Goal: Transaction & Acquisition: Obtain resource

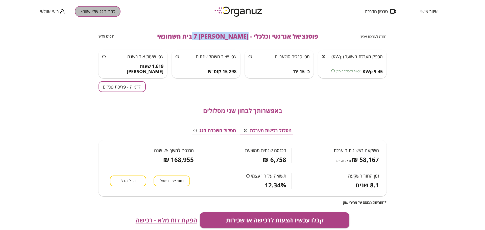
click at [102, 9] on button "כמה הגג שלי שווה?" at bounding box center [98, 11] width 46 height 11
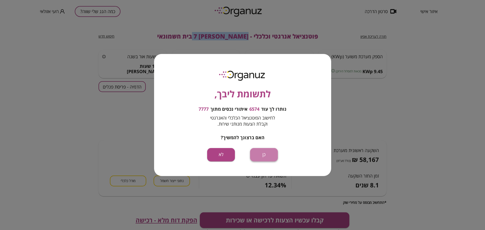
click at [263, 152] on button "כן" at bounding box center [264, 154] width 28 height 13
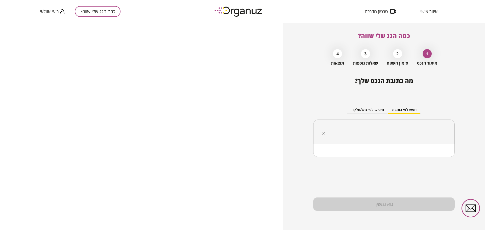
click at [415, 126] on input "text" at bounding box center [386, 132] width 126 height 13
paste input "**********"
click at [437, 157] on li "[PERSON_NAME] 32 קדימה-צורן" at bounding box center [384, 157] width 128 height 9
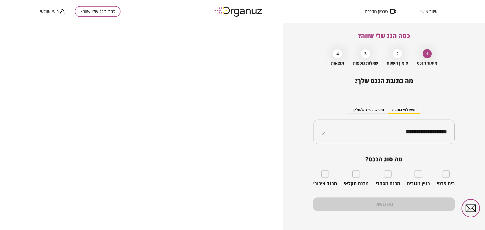
type input "**********"
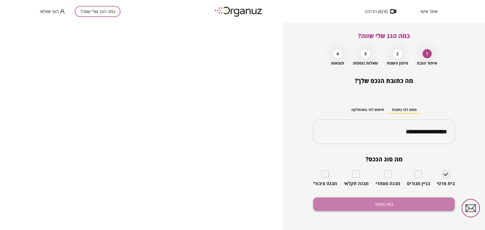
click at [417, 201] on button "בוא נמשיך" at bounding box center [383, 204] width 141 height 13
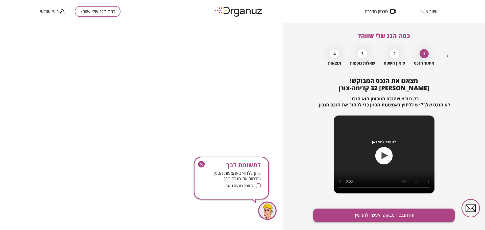
click at [421, 214] on button "זהו הנכס המבוקש, אפשר להמשיך" at bounding box center [383, 215] width 141 height 13
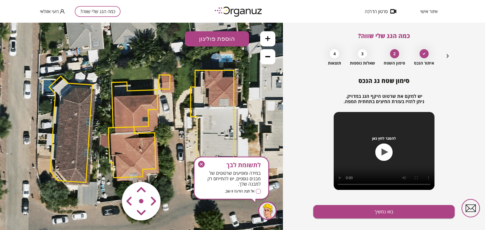
drag, startPoint x: 199, startPoint y: 163, endPoint x: 250, endPoint y: 78, distance: 98.7
click at [199, 163] on icon "button" at bounding box center [201, 164] width 7 height 7
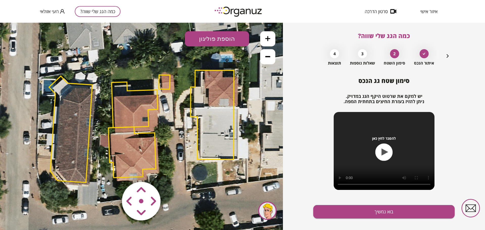
click at [269, 36] on icon at bounding box center [267, 38] width 5 height 5
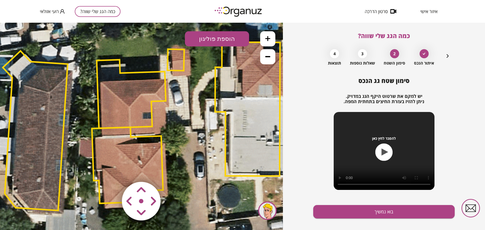
click at [126, 146] on polygon at bounding box center [127, 166] width 71 height 76
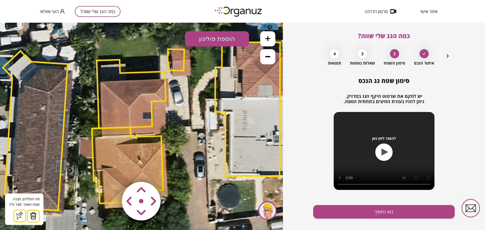
drag, startPoint x: 34, startPoint y: 215, endPoint x: 68, endPoint y: 216, distance: 33.9
click at [34, 215] on img at bounding box center [33, 216] width 7 height 8
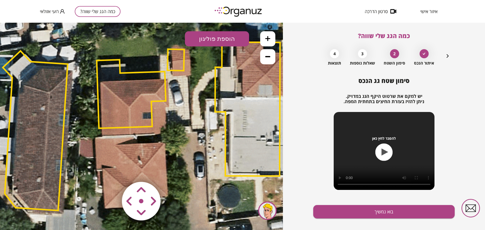
click at [142, 119] on polygon at bounding box center [131, 94] width 69 height 69
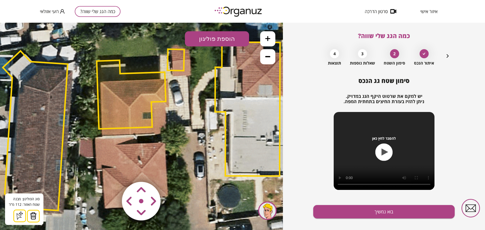
click at [111, 171] on area at bounding box center [111, 171] width 0 height 0
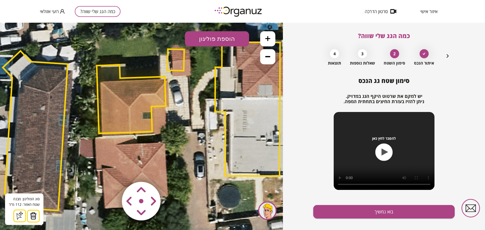
click at [111, 171] on area at bounding box center [111, 171] width 0 height 0
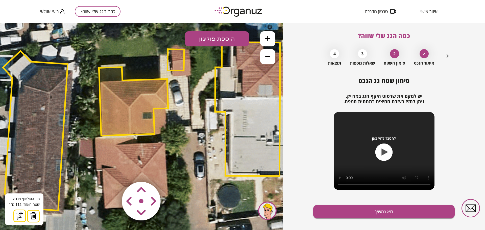
click at [111, 171] on area at bounding box center [111, 171] width 0 height 0
click at [102, 92] on polygon at bounding box center [133, 101] width 69 height 69
click at [36, 215] on img at bounding box center [33, 216] width 7 height 8
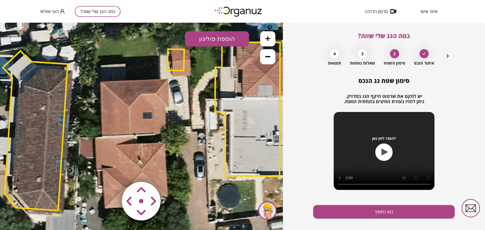
click at [205, 37] on button "הוספת פוליגון" at bounding box center [217, 38] width 64 height 15
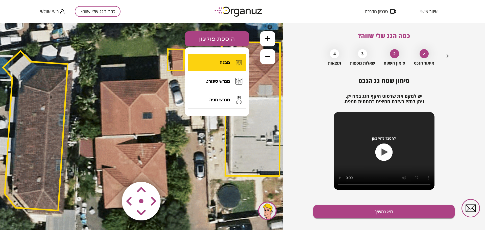
click at [215, 62] on button "מבנה" at bounding box center [217, 63] width 59 height 18
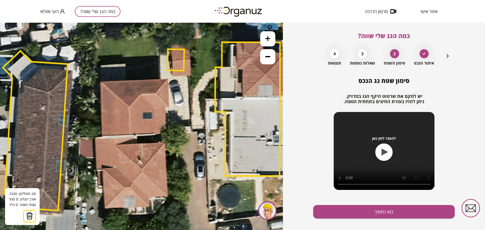
click at [100, 82] on icon at bounding box center [141, 126] width 835 height 835
click at [101, 136] on icon at bounding box center [141, 126] width 835 height 835
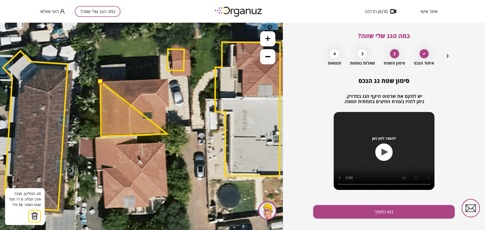
click at [167, 134] on polygon at bounding box center [133, 109] width 67 height 55
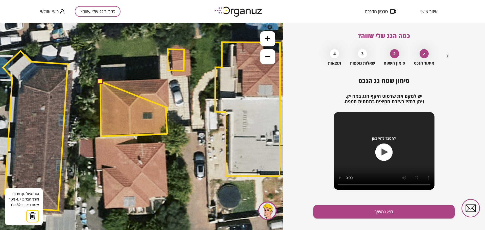
click at [166, 107] on polygon at bounding box center [133, 109] width 67 height 55
click at [170, 107] on polygon at bounding box center [134, 109] width 69 height 55
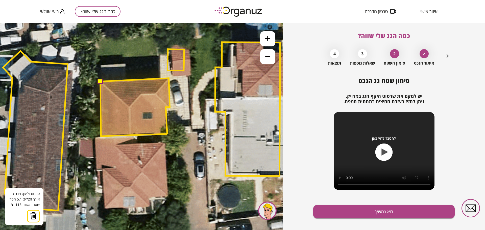
click at [168, 78] on polygon at bounding box center [134, 107] width 69 height 58
click at [100, 84] on button at bounding box center [99, 81] width 5 height 5
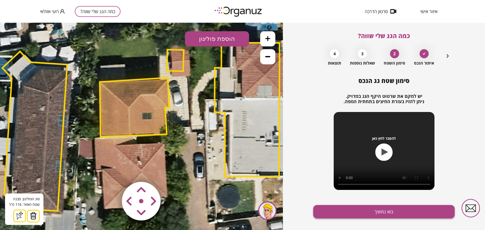
click at [359, 207] on button "בוא נמשיך" at bounding box center [383, 211] width 141 height 13
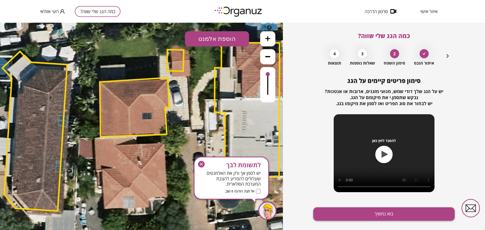
click at [360, 209] on button "בוא נמשיך" at bounding box center [383, 214] width 141 height 13
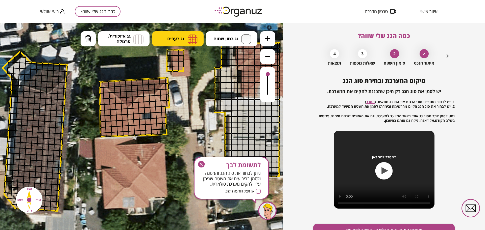
click at [157, 40] on button "גג רעפים" at bounding box center [178, 38] width 52 height 15
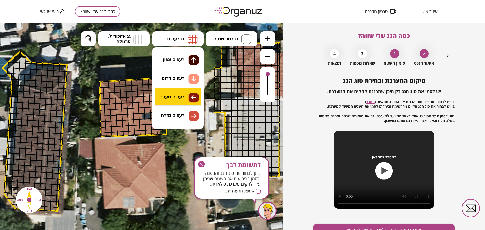
click at [186, 104] on div ".st0 { fill: #FFFFFF; } א" at bounding box center [141, 127] width 283 height 208
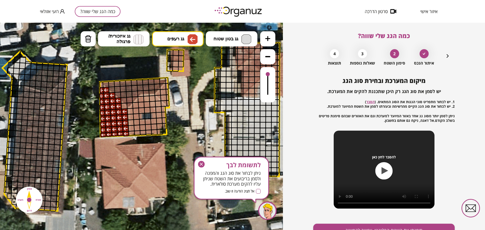
drag, startPoint x: 103, startPoint y: 136, endPoint x: 122, endPoint y: 110, distance: 32.3
click at [179, 32] on button "גג רעפים" at bounding box center [178, 38] width 52 height 15
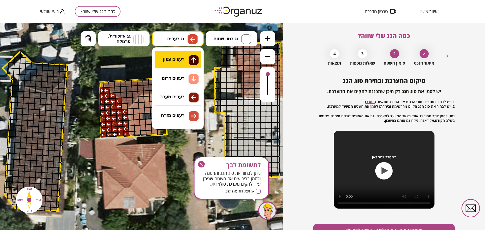
click at [180, 55] on div ".st0 { fill: #FFFFFF; } א" at bounding box center [141, 127] width 283 height 208
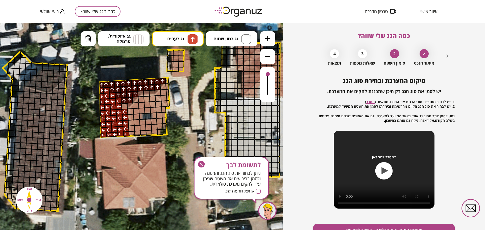
drag, startPoint x: 107, startPoint y: 83, endPoint x: 135, endPoint y: 87, distance: 28.6
click at [174, 36] on button "גג רעפים" at bounding box center [178, 38] width 52 height 15
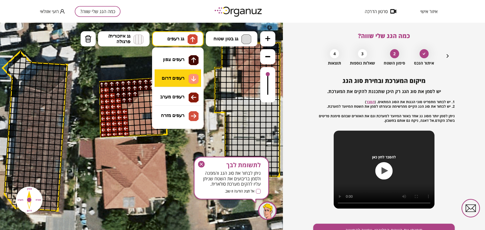
click at [173, 78] on div ".st0 { fill: #FFFFFF; } א" at bounding box center [141, 127] width 283 height 208
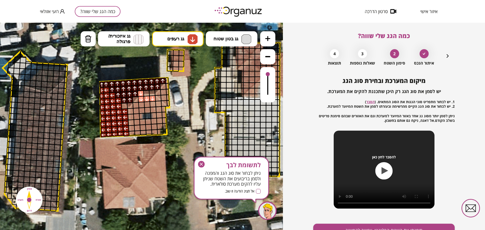
drag, startPoint x: 147, startPoint y: 96, endPoint x: 135, endPoint y: 88, distance: 15.1
drag, startPoint x: 83, startPoint y: 38, endPoint x: 90, endPoint y: 45, distance: 9.8
click at [83, 38] on button "מחיקה" at bounding box center [88, 38] width 15 height 15
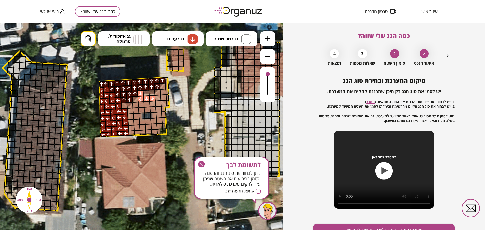
click at [140, 93] on div at bounding box center [140, 93] width 7 height 7
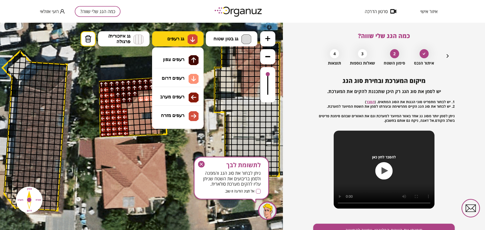
click at [171, 42] on button "גג רעפים" at bounding box center [178, 38] width 52 height 15
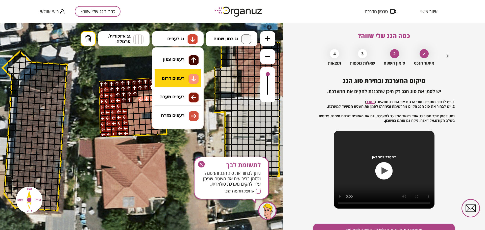
click at [172, 81] on div ".st0 { fill: #FFFFFF; } א" at bounding box center [141, 127] width 283 height 208
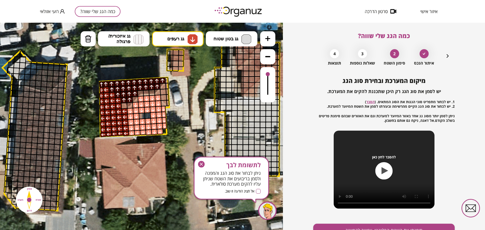
drag, startPoint x: 137, startPoint y: 103, endPoint x: 164, endPoint y: 117, distance: 30.5
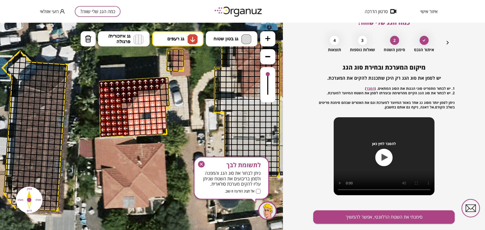
scroll to position [26, 0]
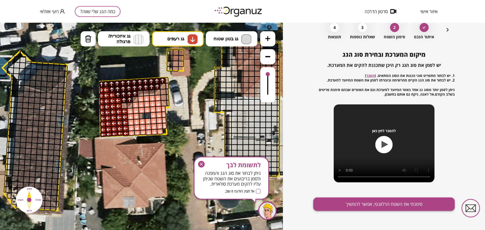
click at [363, 201] on button "סימנתי את השטח הרלוונטי, אפשר להמשיך" at bounding box center [383, 204] width 141 height 13
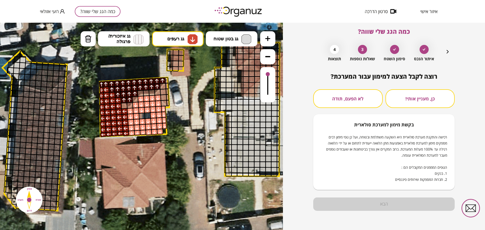
scroll to position [4, 0]
click at [360, 94] on button "לא הפעם, תודה" at bounding box center [347, 98] width 69 height 19
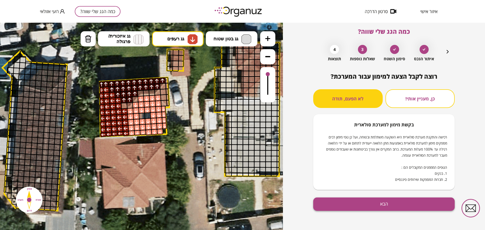
click at [410, 205] on button "הבא" at bounding box center [383, 204] width 141 height 13
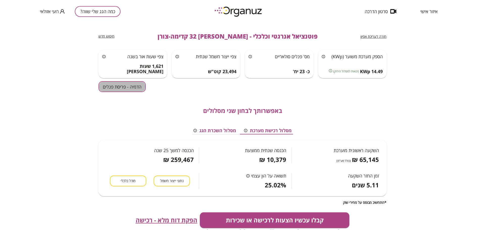
click at [125, 89] on button "הדמיה - פריסת פנלים" at bounding box center [121, 86] width 47 height 11
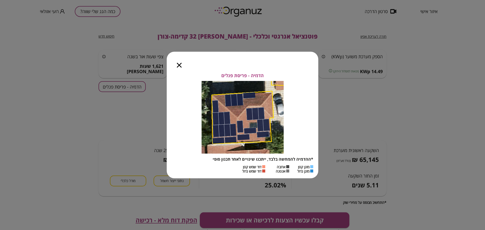
click at [179, 67] on icon "button" at bounding box center [179, 65] width 5 height 5
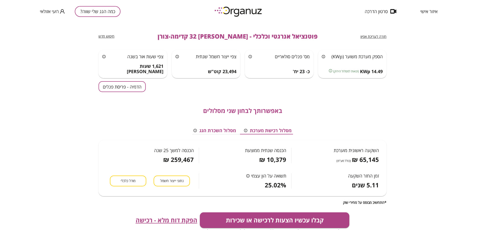
click at [376, 39] on div "חזרה לעריכת אפיון" at bounding box center [373, 36] width 26 height 5
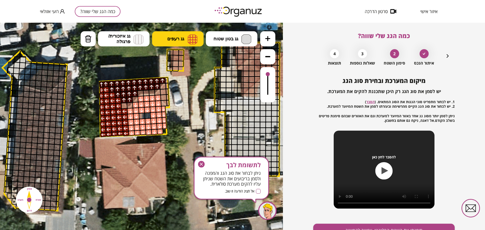
click at [181, 40] on span "גג רעפים" at bounding box center [175, 39] width 17 height 6
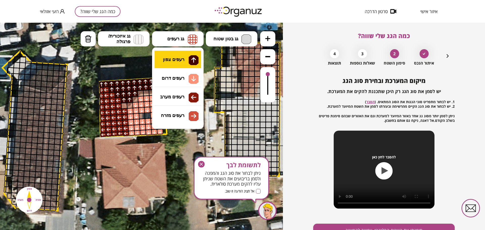
click at [182, 52] on div ".st0 { fill: #FFFFFF; } 10" at bounding box center [141, 127] width 283 height 208
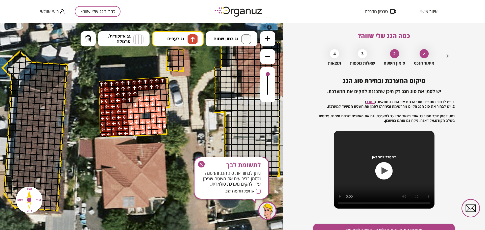
drag, startPoint x: 141, startPoint y: 91, endPoint x: 146, endPoint y: 92, distance: 4.6
click at [142, 91] on div at bounding box center [140, 93] width 7 height 7
click at [146, 92] on div at bounding box center [146, 93] width 7 height 7
click at [151, 92] on div at bounding box center [151, 92] width 7 height 7
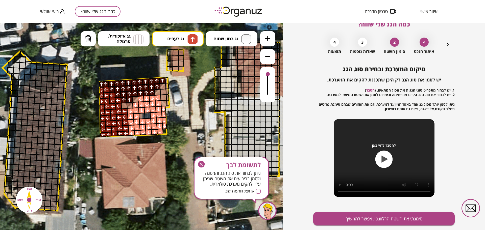
scroll to position [26, 0]
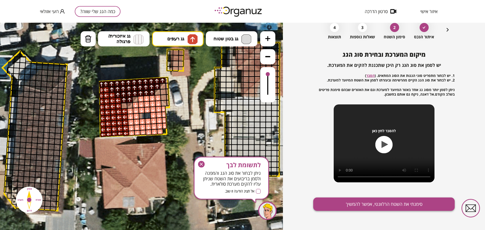
click at [359, 206] on button "סימנתי את השטח הרלוונטי, אפשר להמשיך" at bounding box center [383, 204] width 141 height 13
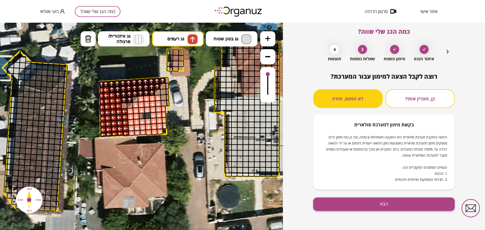
drag, startPoint x: 353, startPoint y: 206, endPoint x: 357, endPoint y: 206, distance: 4.0
click at [353, 206] on button "הבא" at bounding box center [383, 204] width 141 height 13
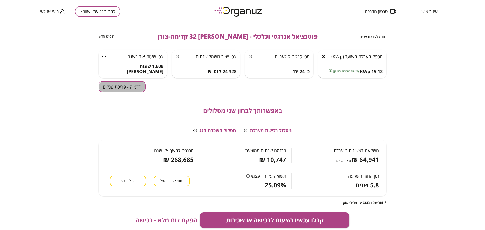
click at [127, 89] on button "הדמיה - פריסת פנלים" at bounding box center [121, 86] width 47 height 11
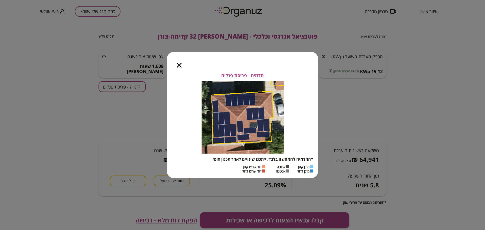
drag, startPoint x: 178, startPoint y: 67, endPoint x: 183, endPoint y: 63, distance: 6.6
click at [178, 66] on icon "button" at bounding box center [179, 65] width 5 height 5
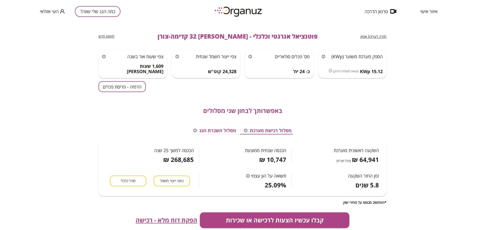
click at [378, 37] on span "חזרה לעריכת אפיון" at bounding box center [373, 36] width 26 height 5
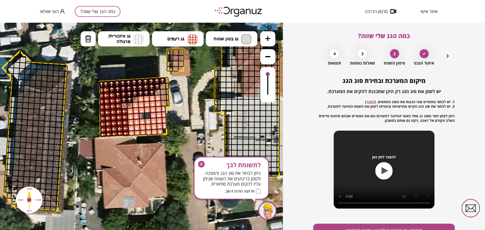
click at [202, 163] on icon "button" at bounding box center [201, 164] width 7 height 7
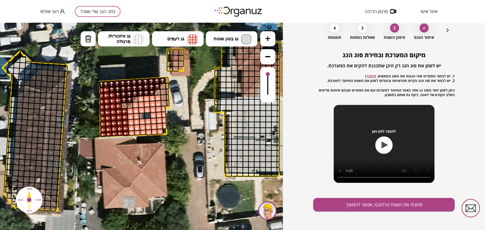
scroll to position [26, 0]
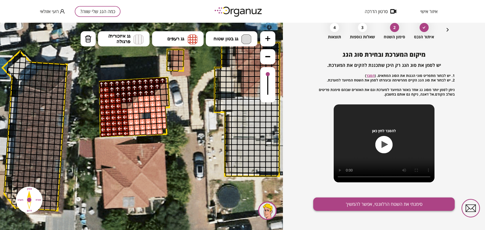
click at [360, 205] on button "סימנתי את השטח הרלוונטי, אפשר להמשיך" at bounding box center [383, 204] width 141 height 13
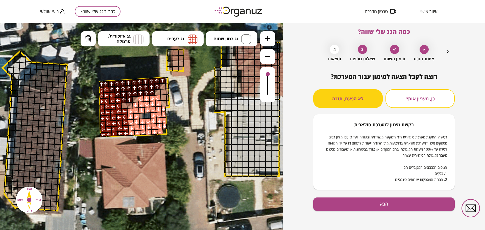
scroll to position [4, 0]
click at [351, 103] on button "לא הפעם, תודה" at bounding box center [347, 98] width 69 height 19
click at [377, 202] on button "הבא" at bounding box center [383, 204] width 141 height 13
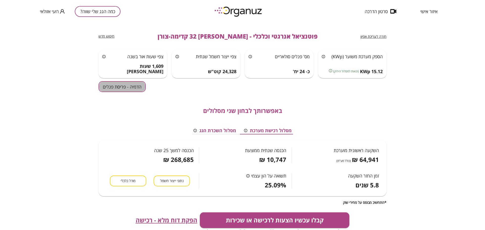
click at [128, 86] on button "הדמיה - פריסת פנלים" at bounding box center [121, 86] width 47 height 11
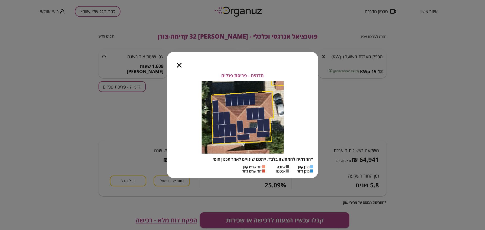
drag, startPoint x: 179, startPoint y: 64, endPoint x: 177, endPoint y: 75, distance: 10.7
click at [179, 65] on icon "button" at bounding box center [179, 65] width 5 height 5
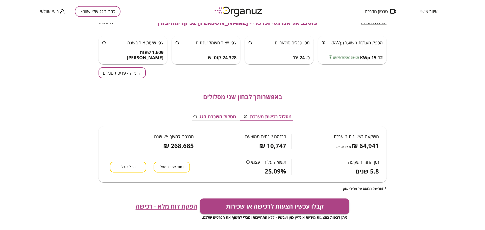
scroll to position [32, 0]
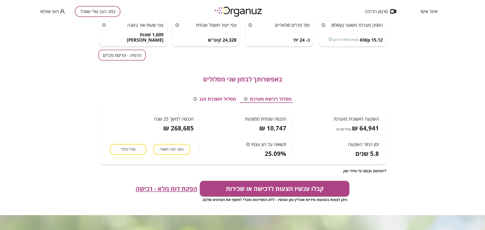
click at [124, 155] on button "מודל כלכלי" at bounding box center [128, 149] width 36 height 11
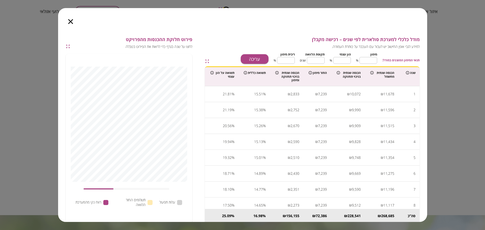
click at [70, 22] on icon "button" at bounding box center [70, 21] width 5 height 5
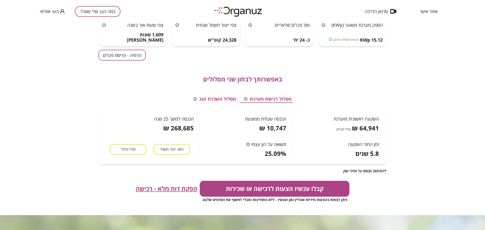
click at [171, 184] on div "קבלו עכשיו הצעות לרכישה או שכירות ניתן לצפות בהצעות מידיות אונליין כאן ועכשיו -…" at bounding box center [242, 192] width 288 height 22
click at [172, 191] on span "הפקת דוח מלא - רכישה" at bounding box center [167, 188] width 62 height 7
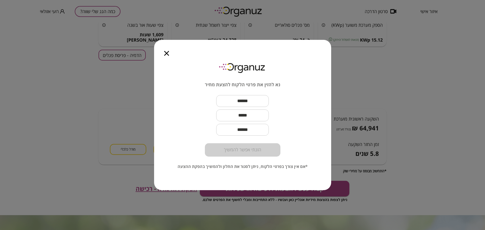
click at [238, 97] on input "text" at bounding box center [242, 101] width 53 height 15
paste input "**********"
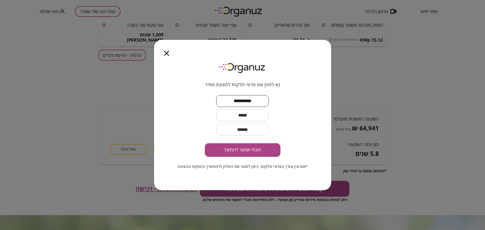
type input "**********"
click at [258, 118] on input "text" at bounding box center [242, 115] width 53 height 15
paste input "**********"
type input "**********"
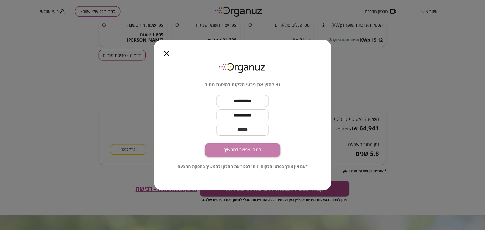
click at [254, 150] on button "הזנתי אפשר להמשיך" at bounding box center [243, 149] width 76 height 13
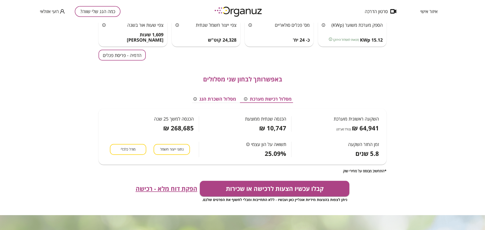
click at [99, 9] on button "כמה הגג שלי שווה?" at bounding box center [98, 11] width 46 height 11
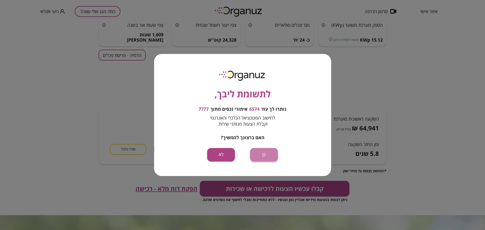
click at [259, 156] on button "כן" at bounding box center [264, 154] width 28 height 13
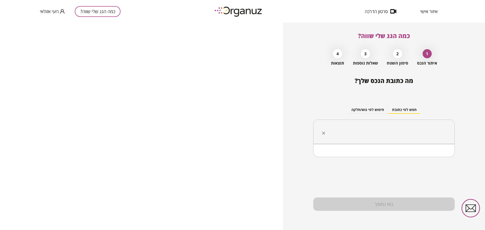
click at [384, 129] on input "text" at bounding box center [386, 132] width 126 height 13
paste input "**********"
click at [424, 157] on li "[PERSON_NAME] ראש העין" at bounding box center [384, 157] width 128 height 9
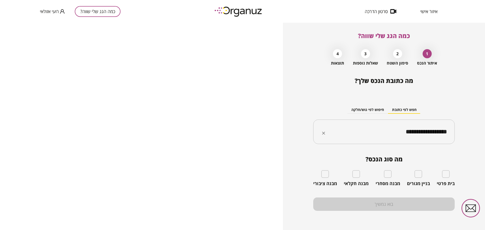
type input "**********"
click at [391, 135] on input "**********" at bounding box center [386, 132] width 126 height 13
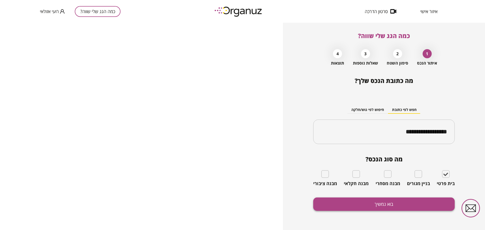
click at [420, 205] on button "בוא נמשיך" at bounding box center [383, 204] width 141 height 13
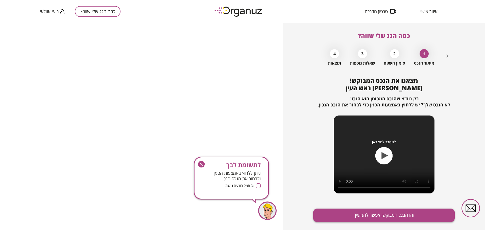
click at [411, 218] on button "זהו הנכס המבוקש, אפשר להמשיך" at bounding box center [383, 215] width 141 height 13
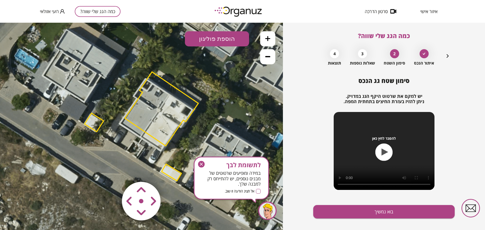
click at [203, 163] on icon "button" at bounding box center [201, 164] width 7 height 7
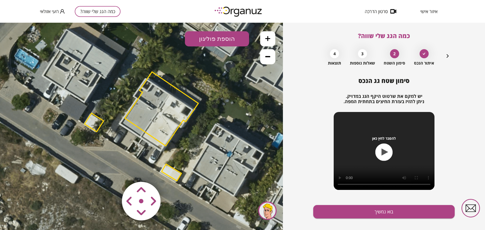
click at [111, 171] on area at bounding box center [111, 171] width 0 height 0
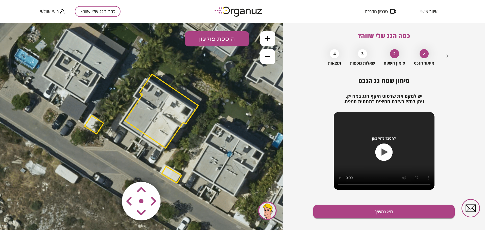
click at [111, 171] on area at bounding box center [111, 171] width 0 height 0
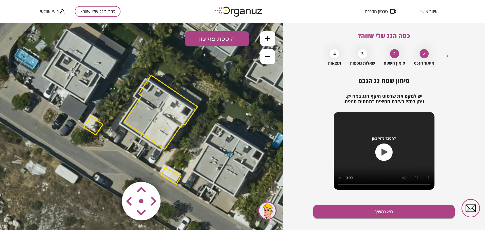
click at [111, 171] on area at bounding box center [111, 171] width 0 height 0
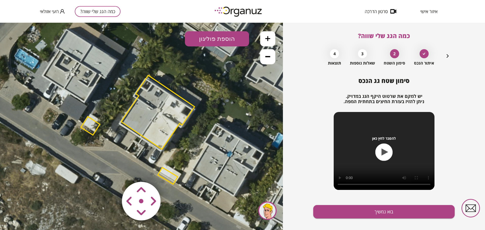
click at [111, 171] on area at bounding box center [111, 171] width 0 height 0
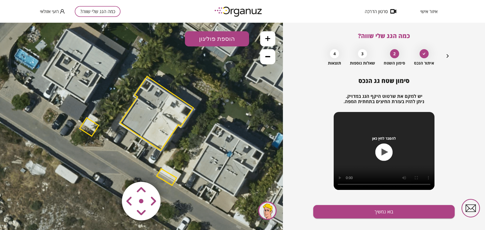
click at [111, 171] on area at bounding box center [111, 171] width 0 height 0
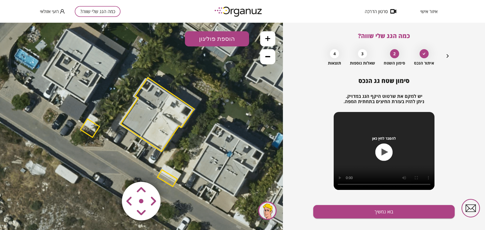
click at [111, 171] on area at bounding box center [111, 171] width 0 height 0
click at [271, 35] on button at bounding box center [267, 38] width 15 height 15
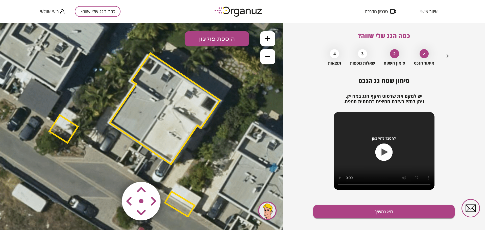
click at [111, 171] on area at bounding box center [111, 171] width 0 height 0
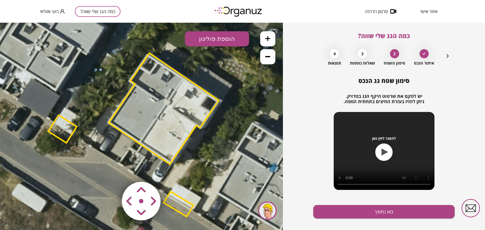
click at [111, 171] on area at bounding box center [111, 171] width 0 height 0
click at [378, 215] on button "בוא נמשיך" at bounding box center [383, 211] width 141 height 13
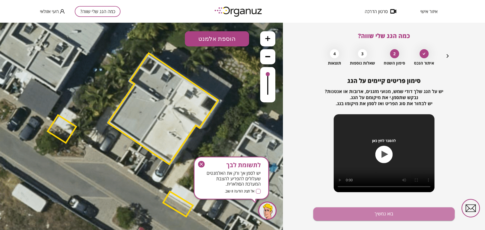
click at [378, 215] on button "בוא נמשיך" at bounding box center [383, 214] width 141 height 13
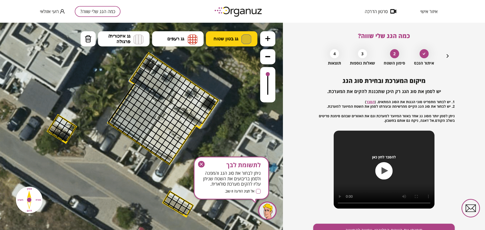
click at [219, 38] on span "גג בטון שטוח" at bounding box center [225, 39] width 25 height 6
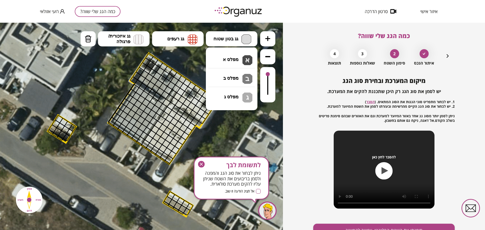
drag, startPoint x: 228, startPoint y: 63, endPoint x: 226, endPoint y: 66, distance: 3.6
click at [229, 62] on div ".st0 { fill: #FFFFFF; } 10" at bounding box center [141, 127] width 283 height 208
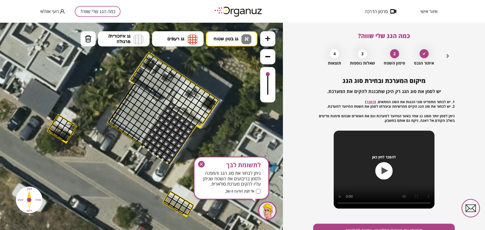
drag, startPoint x: 170, startPoint y: 107, endPoint x: 190, endPoint y: 128, distance: 28.4
click at [89, 33] on button "מחיקה" at bounding box center [88, 38] width 15 height 15
click at [171, 105] on div at bounding box center [171, 106] width 9 height 9
click at [225, 37] on span "גג בטון שטוח" at bounding box center [225, 39] width 25 height 6
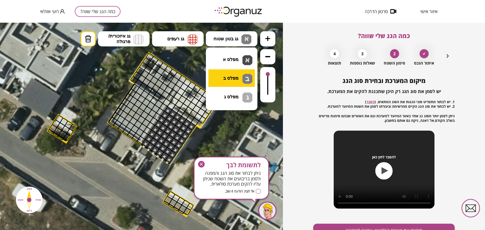
click at [233, 80] on div ".st0 { fill: #FFFFFF; } 10" at bounding box center [141, 127] width 283 height 208
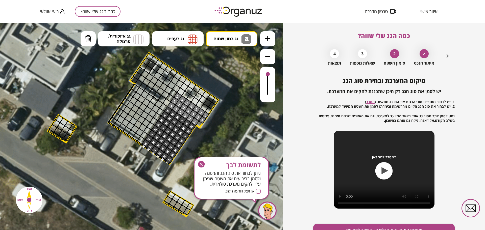
drag, startPoint x: 198, startPoint y: 122, endPoint x: 178, endPoint y: 96, distance: 32.4
click at [450, 58] on icon "button" at bounding box center [447, 56] width 6 height 6
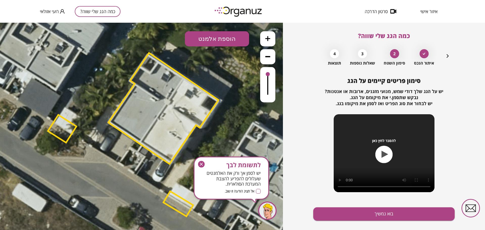
click at [450, 56] on div "כמה הגג שלי שווה? איתור הנכס 2 סימון השטח 3 שאלות נוספות 4 תוצאות סימון פריטים …" at bounding box center [383, 127] width 141 height 208
click at [449, 57] on icon "button" at bounding box center [447, 56] width 6 height 6
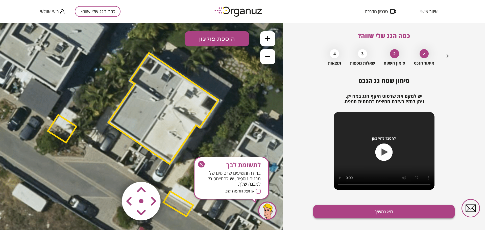
click at [385, 213] on button "בוא נמשיך" at bounding box center [383, 211] width 141 height 13
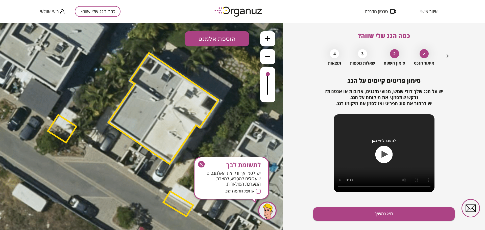
click at [237, 39] on button "הוספת אלמנט" at bounding box center [217, 38] width 64 height 15
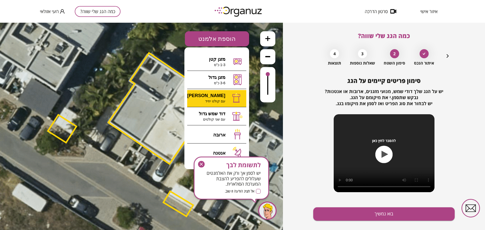
click at [211, 97] on div ".st0 { fill: #FFFFFF; } 10" at bounding box center [141, 127] width 283 height 208
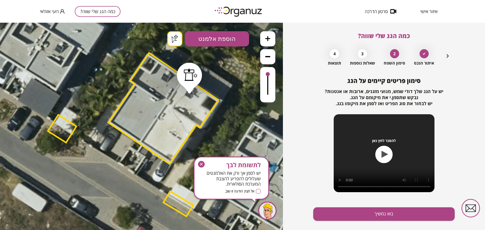
click at [174, 43] on div ".st0 { fill: #FFFFFF; } .st0 { fill: #FFFFFF; }" at bounding box center [141, 127] width 283 height 208
click at [361, 217] on button "בוא נמשיך" at bounding box center [383, 214] width 141 height 13
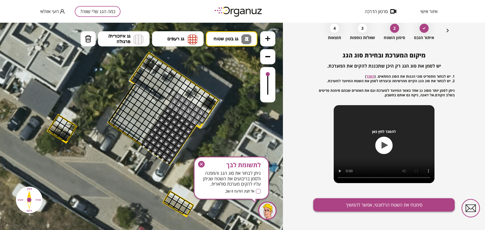
scroll to position [26, 0]
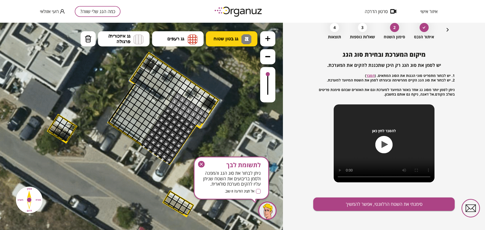
click at [240, 38] on button "גג בטון שטוח א ב" at bounding box center [232, 38] width 52 height 15
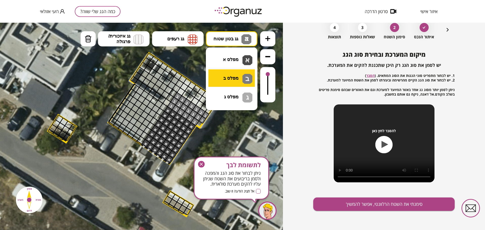
click at [241, 77] on div ".st0 { fill: #FFFFFF; } .st0 { fill: #FFFFFF; }" at bounding box center [141, 127] width 283 height 208
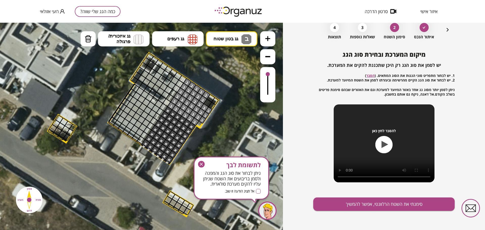
drag, startPoint x: 208, startPoint y: 112, endPoint x: 189, endPoint y: 81, distance: 35.7
click at [354, 203] on button "סימנתי את השטח הרלוונטי, אפשר להמשיך" at bounding box center [383, 204] width 141 height 13
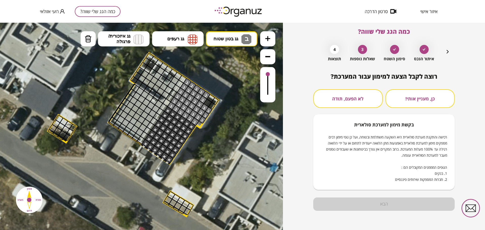
scroll to position [4, 0]
click at [331, 94] on button "לא הפעם, תודה" at bounding box center [347, 98] width 69 height 19
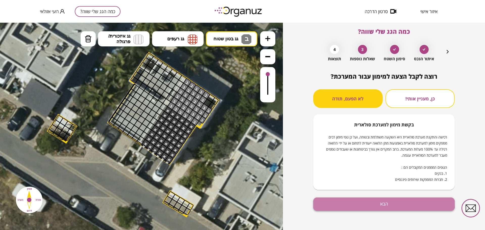
click at [375, 203] on button "הבא" at bounding box center [383, 204] width 141 height 13
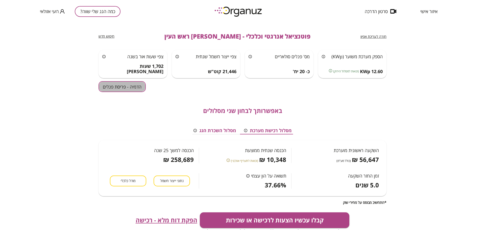
click at [131, 87] on button "הדמיה - פריסת פנלים" at bounding box center [121, 86] width 47 height 11
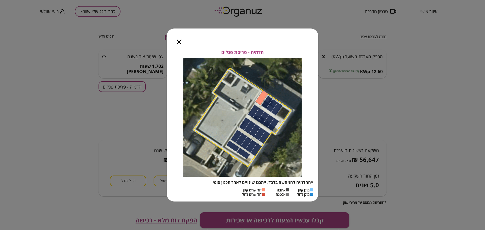
click at [178, 42] on icon "button" at bounding box center [179, 42] width 5 height 5
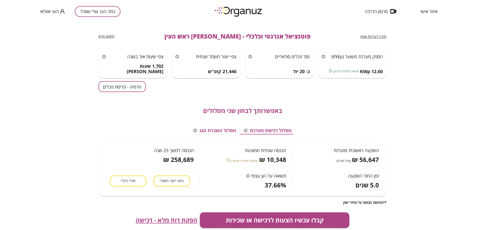
click at [382, 36] on span "חזרה לעריכת אפיון" at bounding box center [373, 36] width 26 height 5
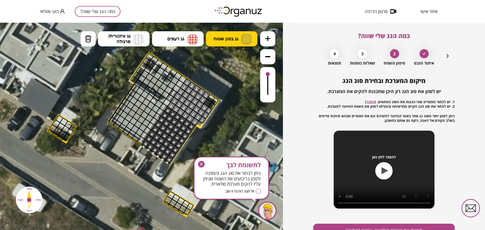
click at [220, 40] on span "גג בטון שטוח" at bounding box center [225, 39] width 25 height 6
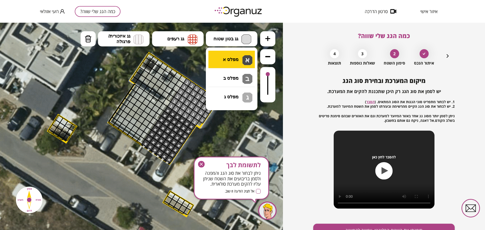
click at [226, 54] on div ".st0 { fill: #FFFFFF; } .st0 { fill: #FFFFFF; }" at bounding box center [141, 127] width 283 height 208
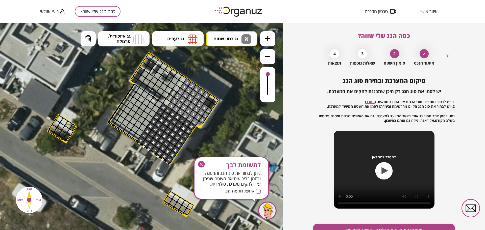
drag, startPoint x: 163, startPoint y: 107, endPoint x: 161, endPoint y: 126, distance: 19.0
click at [219, 35] on button "גג בטון שטוח א" at bounding box center [232, 38] width 52 height 15
click at [244, 82] on div ".st0 { fill: #FFFFFF; } .st0 { fill: #FFFFFF; }" at bounding box center [141, 127] width 283 height 208
drag, startPoint x: 165, startPoint y: 104, endPoint x: 195, endPoint y: 96, distance: 30.4
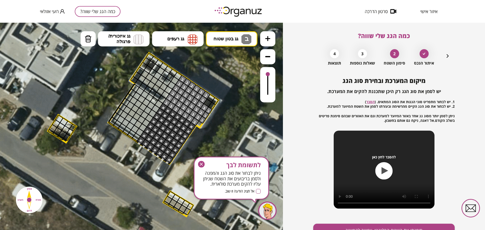
drag, startPoint x: 206, startPoint y: 100, endPoint x: 233, endPoint y: 114, distance: 30.8
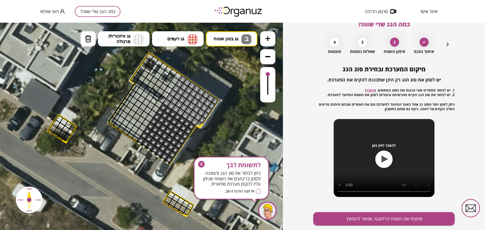
scroll to position [26, 0]
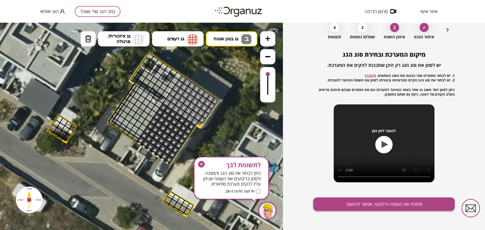
click at [347, 202] on button "סימנתי את השטח הרלוונטי, אפשר להמשיך" at bounding box center [383, 204] width 141 height 13
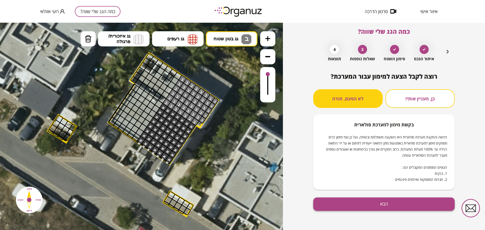
scroll to position [4, 0]
click at [334, 208] on button "הבא" at bounding box center [383, 204] width 141 height 13
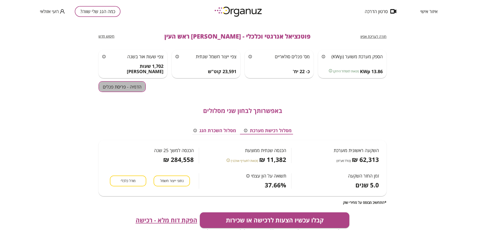
click at [127, 88] on button "הדמיה - פריסת פנלים" at bounding box center [121, 86] width 47 height 11
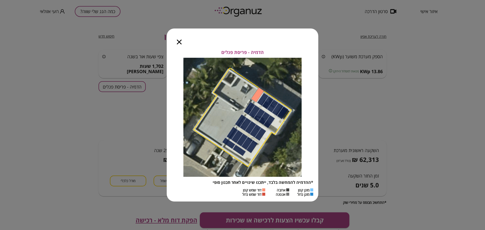
drag, startPoint x: 175, startPoint y: 38, endPoint x: 178, endPoint y: 39, distance: 3.2
click at [176, 38] on div at bounding box center [179, 39] width 25 height 21
click at [180, 41] on icon "button" at bounding box center [179, 42] width 5 height 5
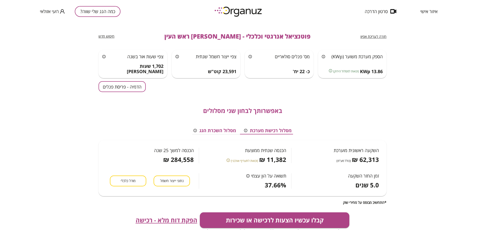
click at [379, 35] on span "חזרה לעריכת אפיון" at bounding box center [373, 36] width 26 height 5
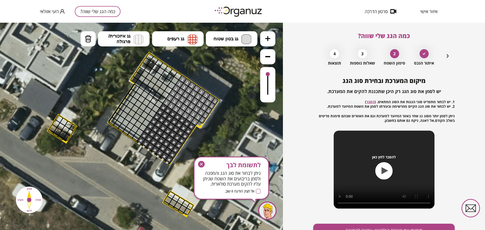
click at [447, 56] on icon "button" at bounding box center [448, 56] width 2 height 4
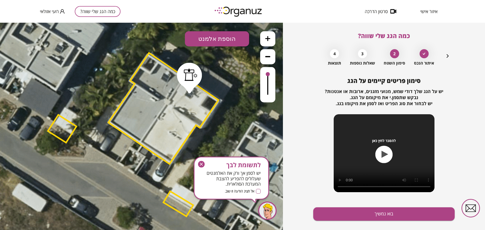
click at [209, 120] on icon at bounding box center [143, 127] width 529 height 529
click at [182, 102] on polygon at bounding box center [163, 108] width 110 height 111
click at [449, 57] on icon "button" at bounding box center [447, 56] width 6 height 6
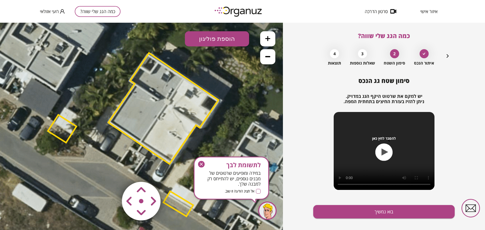
click at [160, 101] on polygon at bounding box center [163, 108] width 110 height 111
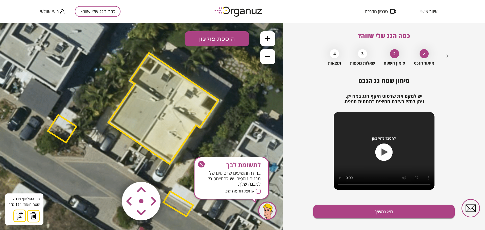
click at [38, 216] on button at bounding box center [33, 216] width 13 height 13
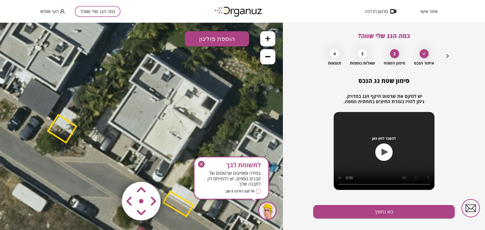
click at [217, 33] on button "הוספת פוליגון" at bounding box center [217, 38] width 64 height 15
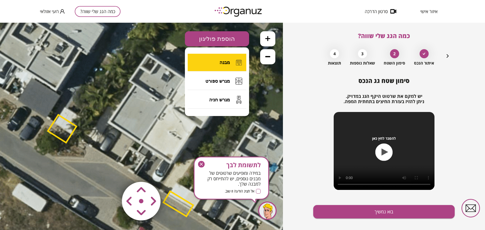
click at [223, 65] on button "מבנה" at bounding box center [217, 63] width 59 height 18
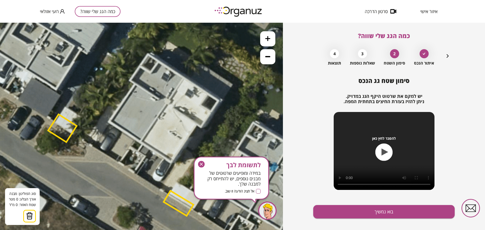
click at [184, 76] on icon at bounding box center [144, 127] width 529 height 529
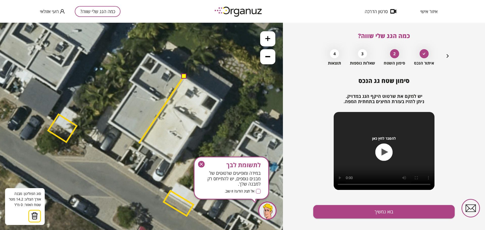
click at [139, 143] on icon at bounding box center [144, 127] width 529 height 529
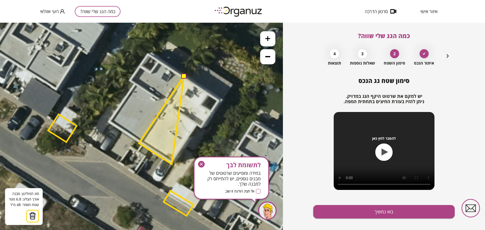
click at [172, 164] on polygon at bounding box center [161, 120] width 45 height 88
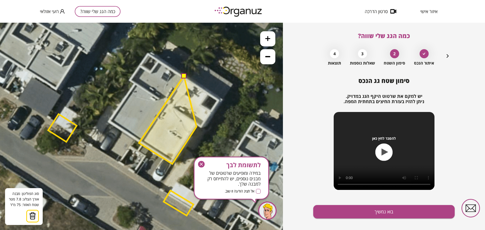
click at [196, 127] on polygon at bounding box center [168, 120] width 58 height 88
click at [200, 129] on polygon at bounding box center [169, 120] width 61 height 88
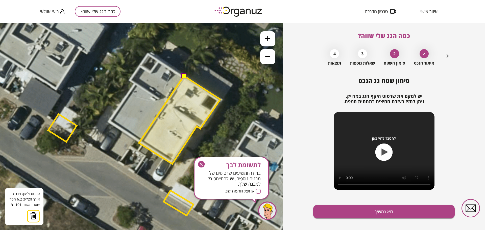
click at [220, 99] on polygon at bounding box center [179, 120] width 81 height 88
click at [184, 76] on button at bounding box center [183, 75] width 5 height 5
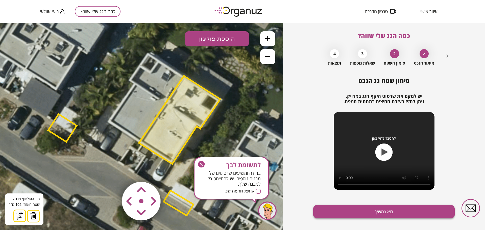
click at [337, 209] on button "בוא נמשיך" at bounding box center [383, 211] width 141 height 13
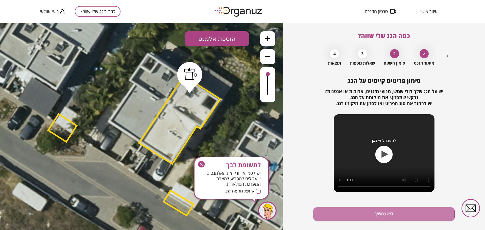
click at [339, 214] on button "בוא נמשיך" at bounding box center [383, 214] width 141 height 13
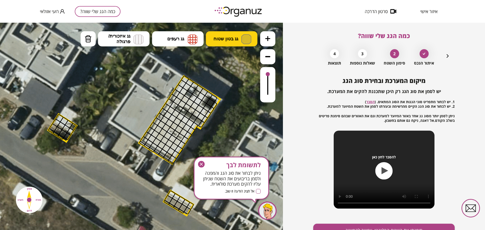
click at [233, 35] on button "גג בטון שטוח" at bounding box center [232, 38] width 52 height 15
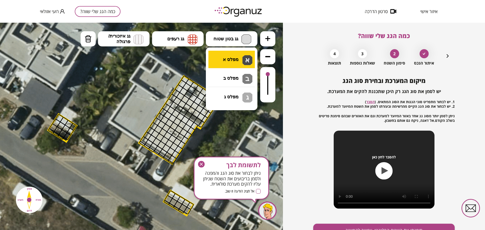
click at [239, 63] on div ".st0 { fill: #FFFFFF; } .st0 { fill: #FFFFFF; }" at bounding box center [141, 127] width 283 height 208
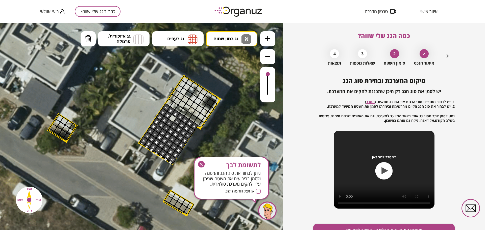
drag, startPoint x: 193, startPoint y: 126, endPoint x: 166, endPoint y: 116, distance: 29.3
click at [170, 118] on div at bounding box center [172, 118] width 9 height 9
click at [192, 39] on img at bounding box center [193, 39] width 10 height 10
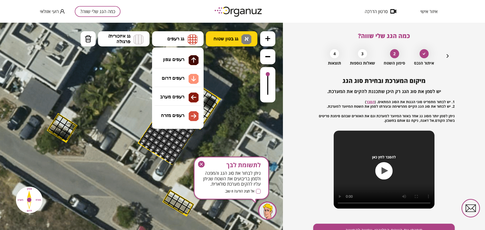
click at [228, 42] on button "גג בטון שטוח א" at bounding box center [232, 38] width 52 height 15
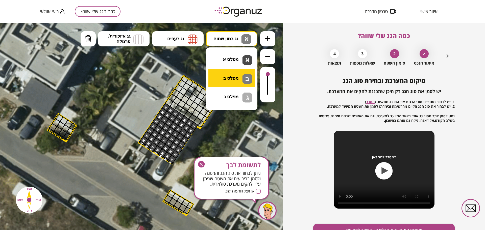
click at [236, 85] on div ".st0 { fill: #FFFFFF; } .st0 { fill: #FFFFFF; }" at bounding box center [141, 127] width 283 height 208
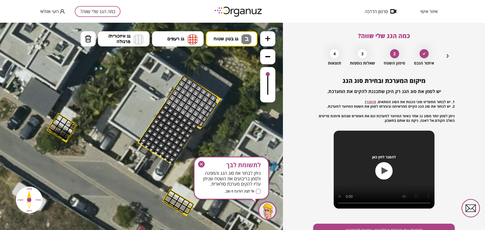
drag, startPoint x: 200, startPoint y: 125, endPoint x: 248, endPoint y: 98, distance: 54.5
click at [202, 87] on div ".st0 { fill: #FFFFFF; } .st0 { fill: #FFFFFF; }" at bounding box center [143, 126] width 529 height 529
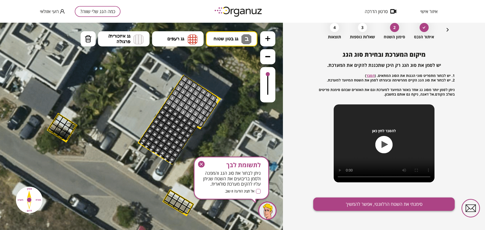
click at [358, 204] on button "סימנתי את השטח הרלוונטי, אפשר להמשיך" at bounding box center [383, 204] width 141 height 13
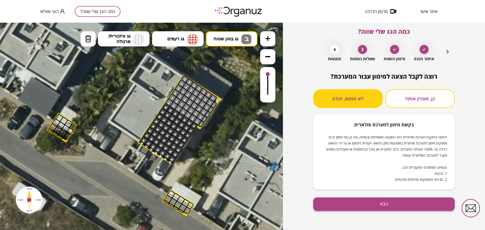
click at [374, 203] on button "הבא" at bounding box center [383, 204] width 141 height 13
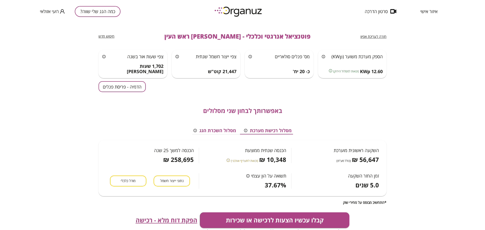
click at [134, 85] on button "הדמיה - פריסת פנלים" at bounding box center [121, 86] width 47 height 11
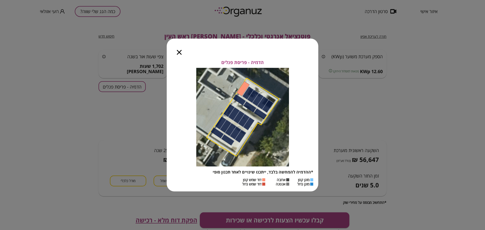
click at [178, 51] on icon "button" at bounding box center [179, 52] width 5 height 5
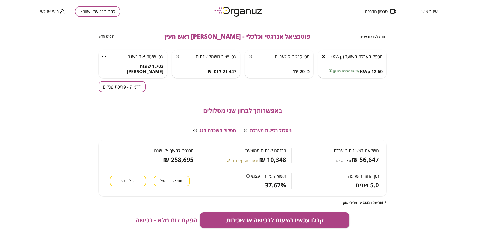
click at [128, 92] on div "באפשרותך לבחון שני מסלולים מסלול רכישת מערכת מסלול השכרת הגג השקעה ראשונית מוער…" at bounding box center [242, 148] width 288 height 113
click at [128, 90] on button "הדמיה - פריסת פנלים" at bounding box center [121, 86] width 47 height 11
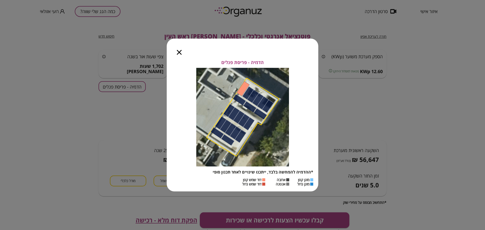
click at [181, 51] on icon "button" at bounding box center [179, 52] width 5 height 5
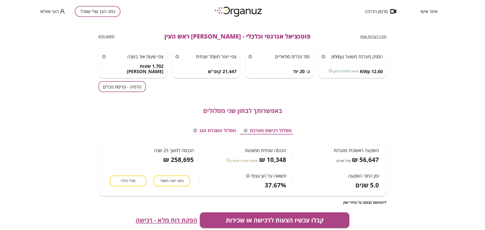
click at [132, 179] on span "מודל כלכלי" at bounding box center [128, 181] width 15 height 5
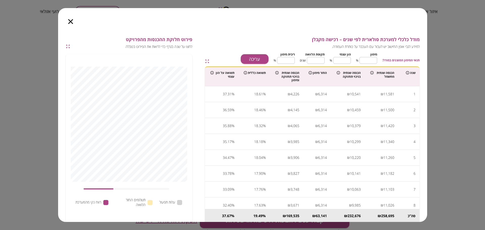
click at [68, 19] on div at bounding box center [70, 18] width 25 height 21
click at [70, 23] on icon "button" at bounding box center [70, 21] width 5 height 5
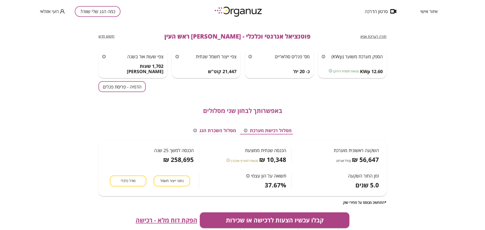
click at [173, 221] on span "הפקת דוח מלא - רכישה" at bounding box center [167, 220] width 62 height 7
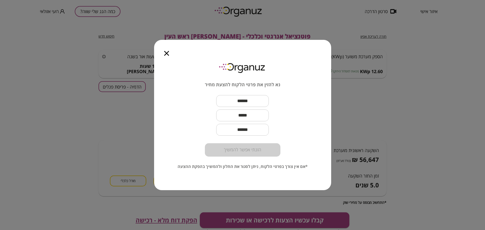
click at [227, 96] on input "text" at bounding box center [242, 101] width 53 height 15
paste input "**********"
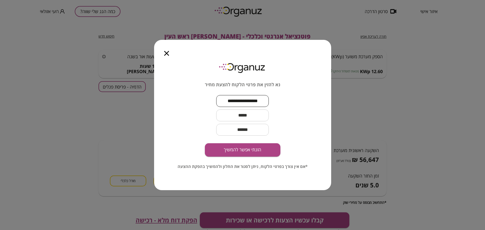
type input "**********"
click at [237, 114] on input "text" at bounding box center [242, 115] width 53 height 15
paste input "**********"
type input "**********"
click at [262, 151] on button "הזנתי אפשר להמשיך" at bounding box center [243, 149] width 76 height 13
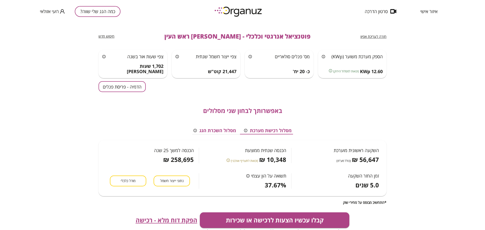
click at [129, 87] on button "הדמיה - פריסת פנלים" at bounding box center [121, 86] width 47 height 11
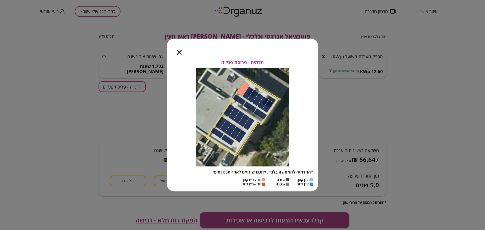
click at [179, 52] on icon "button" at bounding box center [179, 52] width 5 height 5
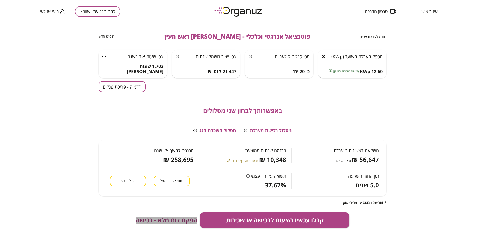
click at [179, 218] on span "הפקת דוח מלא - רכישה" at bounding box center [167, 220] width 62 height 7
click at [285, 217] on button "קבלו עכשיו הצעות לרכישה או שכירות" at bounding box center [275, 221] width 150 height 16
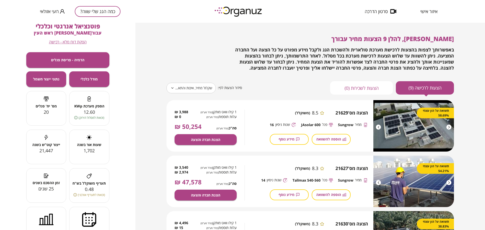
click at [191, 83] on body "**********" at bounding box center [242, 115] width 485 height 230
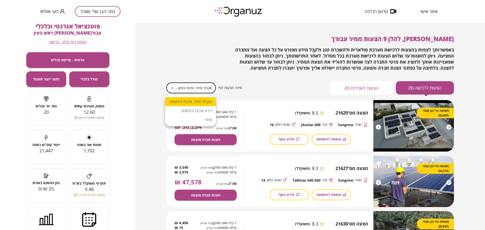
click at [205, 119] on li "מחיר" at bounding box center [190, 119] width 51 height 9
type input "*****"
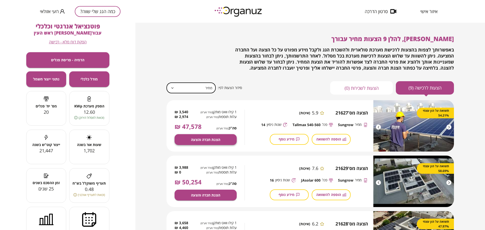
click at [212, 139] on span "הצגת חברה והצעה" at bounding box center [205, 140] width 29 height 4
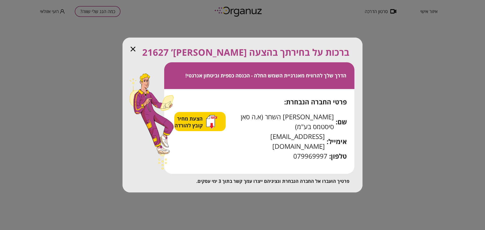
click at [187, 129] on span "הצעת מחיר קובץ להורדה" at bounding box center [190, 122] width 30 height 14
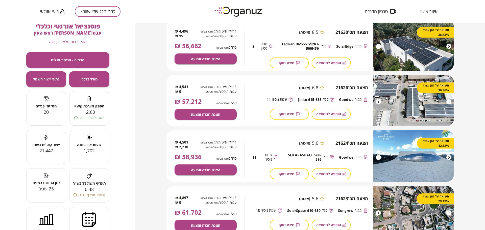
scroll to position [253, 0]
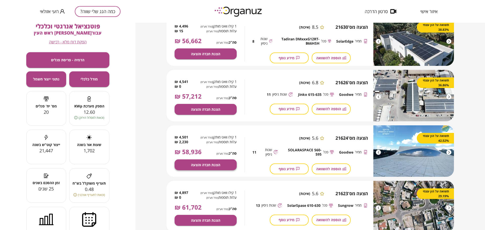
click at [211, 166] on span "הצגת חברה והצעה" at bounding box center [205, 165] width 29 height 4
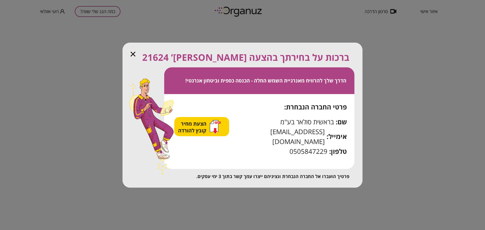
click at [184, 132] on span "הצעת מחיר קובץ להורדה" at bounding box center [193, 127] width 30 height 14
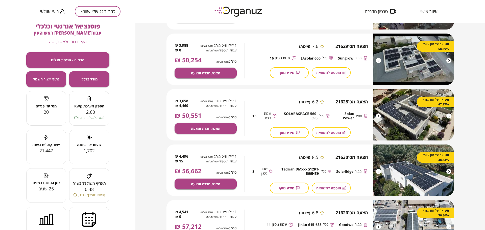
scroll to position [126, 0]
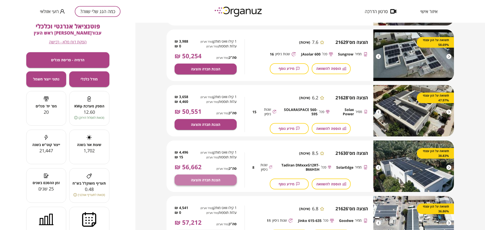
click at [212, 178] on span "הצגת חברה והצעה" at bounding box center [205, 180] width 29 height 4
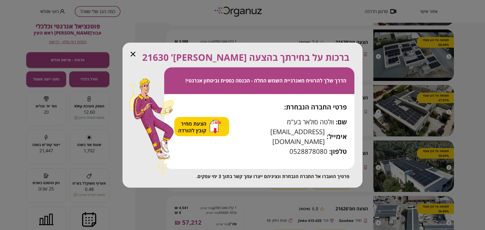
click at [202, 134] on span "הצעת מחיר קובץ להורדה" at bounding box center [193, 127] width 30 height 14
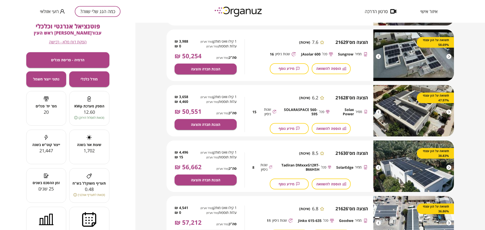
click at [92, 15] on button "כמה הגג שלי שווה?" at bounding box center [98, 11] width 46 height 11
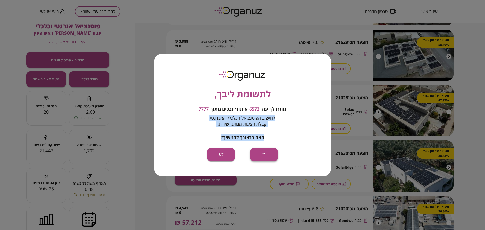
click at [251, 155] on div "לתשומת ליבך, נותרו לך עוד 6573 איתורי נכסים מתוך 7777 לחישוב הפוטנציאל הכלכלי ו…" at bounding box center [242, 115] width 177 height 122
click at [266, 157] on button "כן" at bounding box center [264, 154] width 28 height 13
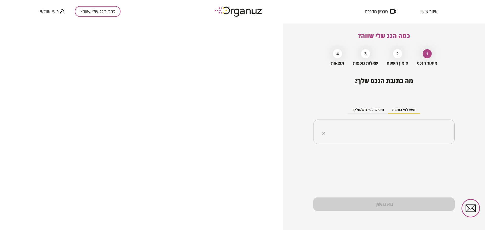
click at [388, 141] on div "​" at bounding box center [383, 132] width 141 height 25
paste input "**********"
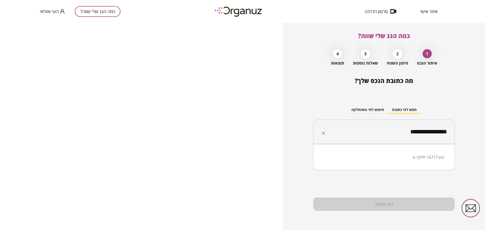
click at [400, 162] on ul "גוש 16717 חלקה 6" at bounding box center [384, 157] width 128 height 13
click at [403, 159] on li "גוש 16717 חלקה 6" at bounding box center [384, 157] width 128 height 9
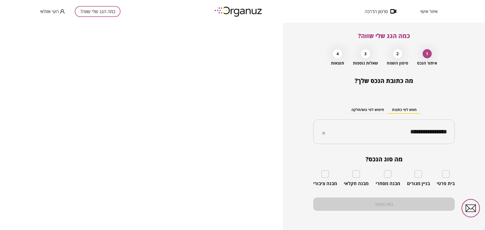
type input "**********"
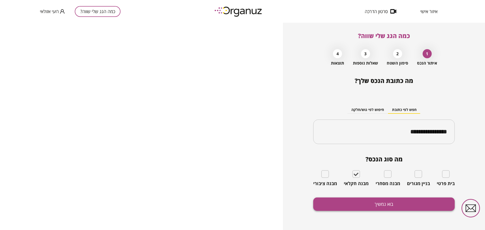
click at [386, 207] on button "בוא נמשיך" at bounding box center [383, 204] width 141 height 13
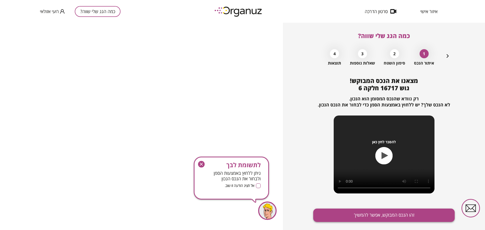
click at [389, 211] on button "זהו הנכס המבוקש, אפשר להמשיך" at bounding box center [383, 215] width 141 height 13
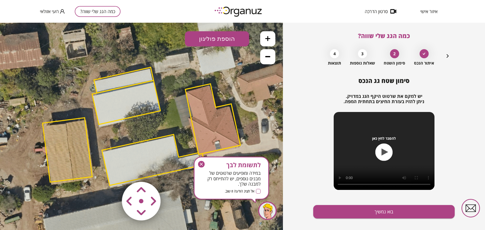
drag, startPoint x: 202, startPoint y: 165, endPoint x: 217, endPoint y: 128, distance: 39.4
click at [202, 165] on icon "button" at bounding box center [201, 164] width 7 height 7
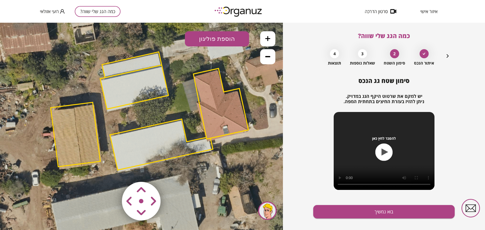
drag, startPoint x: 219, startPoint y: 140, endPoint x: 220, endPoint y: 133, distance: 7.9
click at [227, 126] on polygon at bounding box center [220, 103] width 55 height 71
click at [140, 148] on polygon at bounding box center [161, 144] width 103 height 51
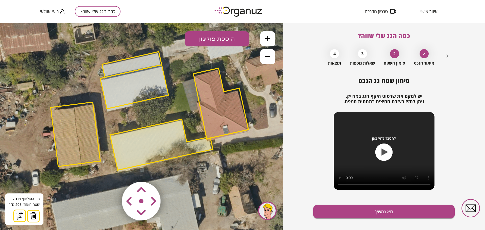
click at [111, 171] on area at bounding box center [111, 171] width 0 height 0
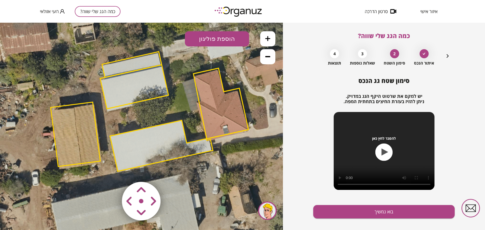
click at [54, 133] on polygon at bounding box center [75, 134] width 49 height 64
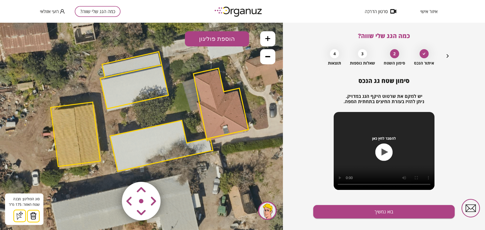
click at [111, 171] on area at bounding box center [111, 171] width 0 height 0
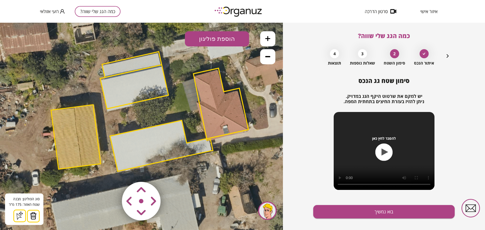
click at [111, 171] on area at bounding box center [111, 171] width 0 height 0
click at [127, 84] on polygon at bounding box center [134, 87] width 68 height 44
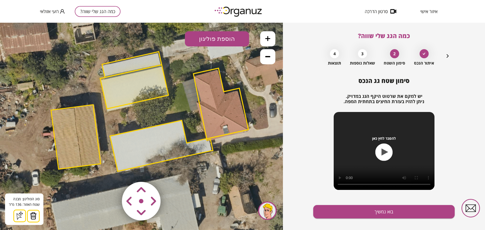
click at [111, 171] on area at bounding box center [111, 171] width 0 height 0
drag, startPoint x: 144, startPoint y: 218, endPoint x: 145, endPoint y: 206, distance: 12.1
click at [111, 171] on area at bounding box center [111, 171] width 0 height 0
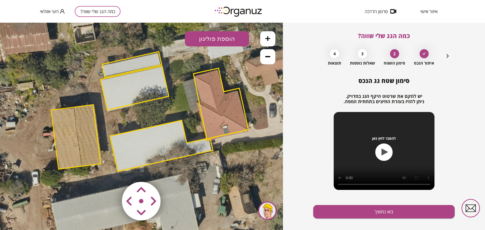
click at [136, 60] on polygon at bounding box center [132, 65] width 60 height 26
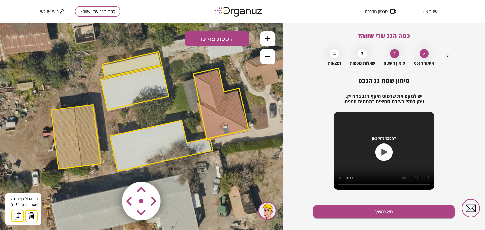
click at [111, 171] on area at bounding box center [111, 171] width 0 height 0
click at [363, 217] on button "בוא נמשיך" at bounding box center [383, 211] width 141 height 13
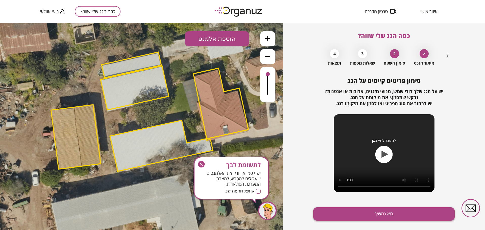
click at [363, 216] on button "בוא נמשיך" at bounding box center [383, 214] width 141 height 13
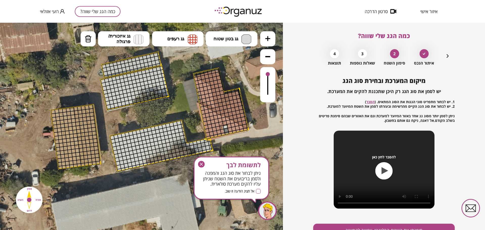
click at [200, 164] on icon "button" at bounding box center [201, 164] width 7 height 7
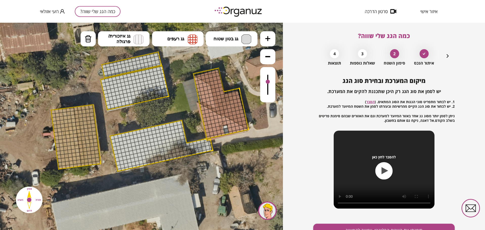
drag, startPoint x: 267, startPoint y: 75, endPoint x: 259, endPoint y: 80, distance: 9.3
click at [259, 80] on div ".st0 { fill: #FFFFFF; } 0" at bounding box center [141, 127] width 283 height 208
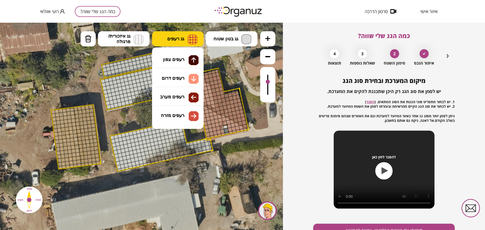
click at [158, 37] on button "גג רעפים" at bounding box center [178, 38] width 52 height 15
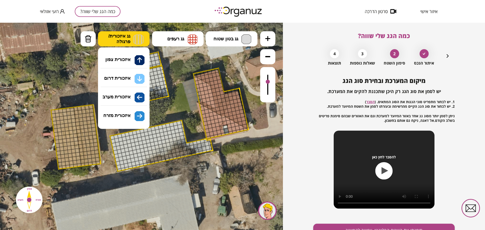
click at [123, 40] on span "גג איזכורית/ פרגולה" at bounding box center [119, 38] width 22 height 11
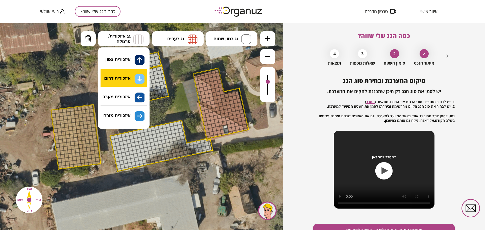
click at [136, 75] on div ".st0 { fill: #FFFFFF; } 0" at bounding box center [141, 127] width 283 height 208
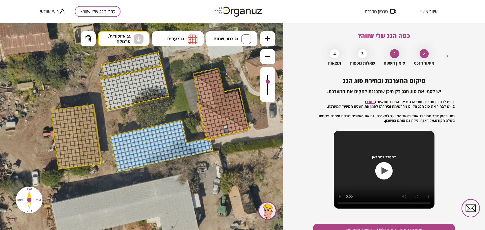
drag, startPoint x: 111, startPoint y: 136, endPoint x: 183, endPoint y: 141, distance: 72.6
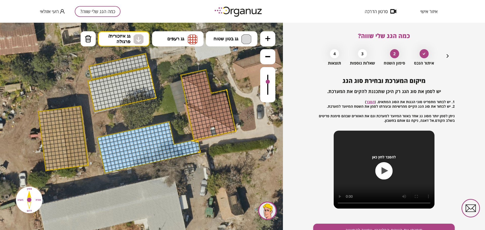
drag, startPoint x: 169, startPoint y: 94, endPoint x: 151, endPoint y: 95, distance: 18.5
click at [153, 96] on icon at bounding box center [136, 113] width 602 height 602
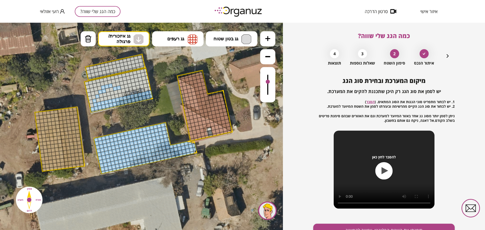
drag, startPoint x: 148, startPoint y: 95, endPoint x: 125, endPoint y: 87, distance: 24.7
click at [267, 42] on button at bounding box center [267, 38] width 15 height 15
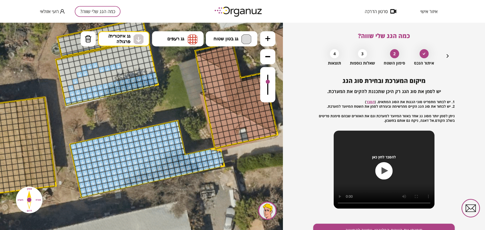
click at [267, 42] on button at bounding box center [267, 38] width 15 height 15
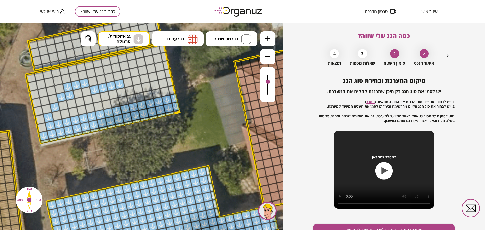
drag, startPoint x: 194, startPoint y: 95, endPoint x: 199, endPoint y: 122, distance: 28.0
click at [207, 136] on icon at bounding box center [134, 145] width 1355 height 1355
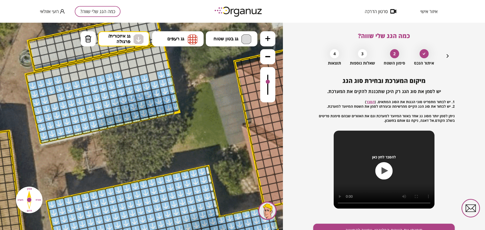
drag, startPoint x: 172, startPoint y: 89, endPoint x: 63, endPoint y: 92, distance: 109.7
drag, startPoint x: 53, startPoint y: 95, endPoint x: 171, endPoint y: 62, distance: 122.5
click at [170, 63] on div ".st0 { fill: #FFFFFF; }" at bounding box center [134, 145] width 1355 height 1355
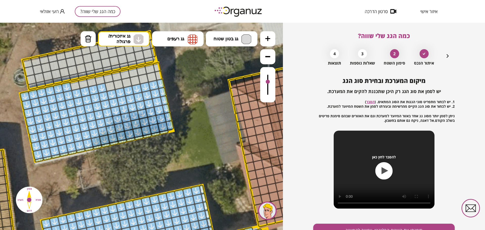
drag, startPoint x: 191, startPoint y: 66, endPoint x: 158, endPoint y: 86, distance: 38.9
click at [182, 87] on icon at bounding box center [128, 164] width 1355 height 1355
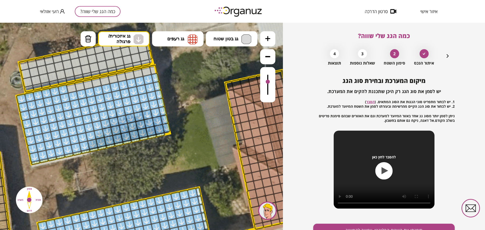
drag, startPoint x: 155, startPoint y: 78, endPoint x: 108, endPoint y: 85, distance: 47.8
drag, startPoint x: 109, startPoint y: 84, endPoint x: 113, endPoint y: 77, distance: 8.9
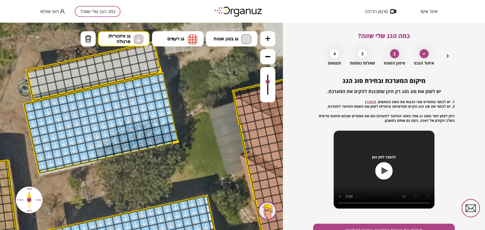
drag, startPoint x: 186, startPoint y: 80, endPoint x: 205, endPoint y: 41, distance: 42.8
click at [194, 87] on icon at bounding box center [133, 175] width 1355 height 1355
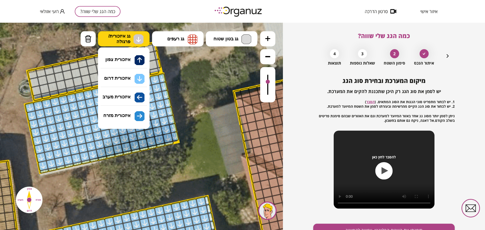
click at [143, 39] on button "גג איזכורית/ פרגולה" at bounding box center [124, 38] width 52 height 15
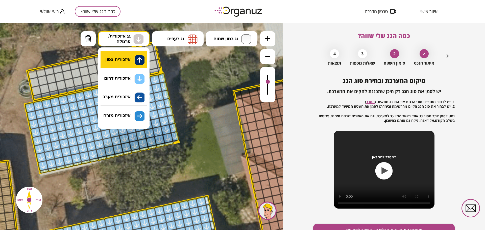
click at [128, 55] on div ".st0 { fill: #FFFFFF; } 0" at bounding box center [141, 127] width 283 height 208
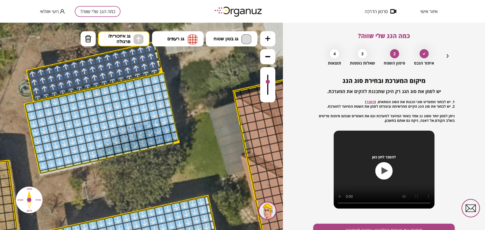
drag, startPoint x: 37, startPoint y: 95, endPoint x: 197, endPoint y: 75, distance: 161.8
click at [184, 59] on div ".st0 { fill: #FFFFFF; }" at bounding box center [133, 175] width 1355 height 1355
click at [267, 57] on icon at bounding box center [267, 56] width 5 height 5
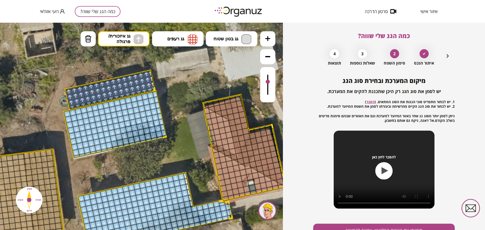
click at [267, 57] on icon at bounding box center [267, 56] width 5 height 1
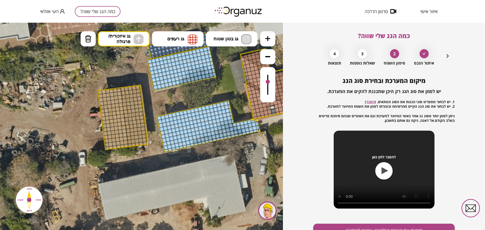
drag, startPoint x: 172, startPoint y: 125, endPoint x: 238, endPoint y: 61, distance: 92.0
click at [238, 61] on icon at bounding box center [196, 92] width 602 height 602
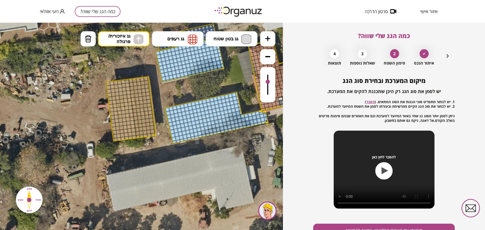
click at [273, 42] on button at bounding box center [267, 38] width 15 height 15
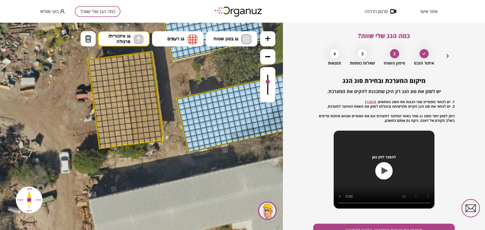
drag, startPoint x: 267, startPoint y: 40, endPoint x: 260, endPoint y: 44, distance: 8.6
click at [267, 40] on icon at bounding box center [267, 38] width 5 height 5
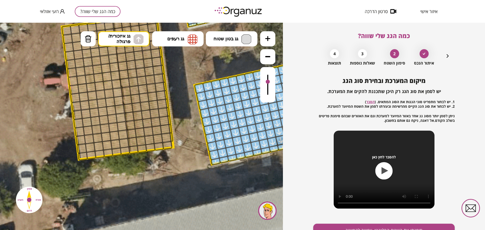
click at [266, 56] on icon at bounding box center [267, 56] width 5 height 5
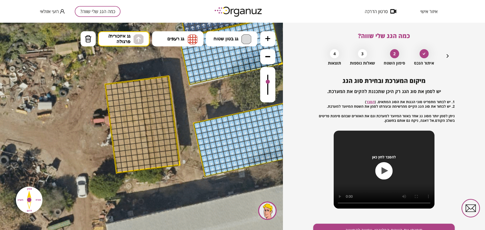
drag, startPoint x: 197, startPoint y: 70, endPoint x: 207, endPoint y: 78, distance: 12.6
click at [214, 94] on icon at bounding box center [252, 86] width 904 height 904
click at [176, 34] on button "גג רעפים" at bounding box center [178, 38] width 52 height 15
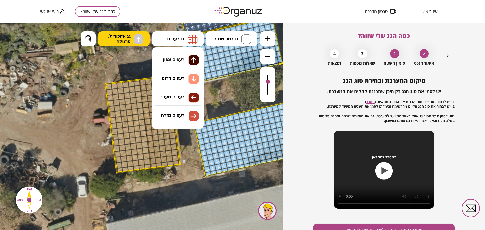
click at [134, 38] on img at bounding box center [138, 39] width 10 height 10
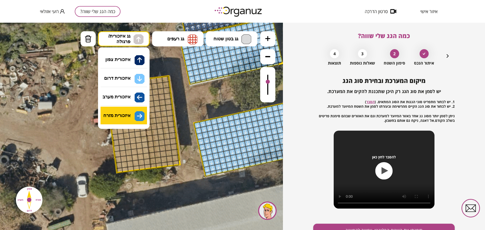
click at [136, 116] on div ".st0 { fill: #FFFFFF; } 0" at bounding box center [141, 127] width 283 height 208
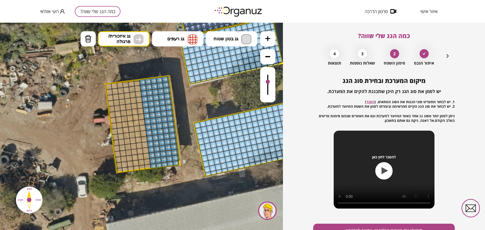
drag, startPoint x: 142, startPoint y: 83, endPoint x: 171, endPoint y: 147, distance: 70.7
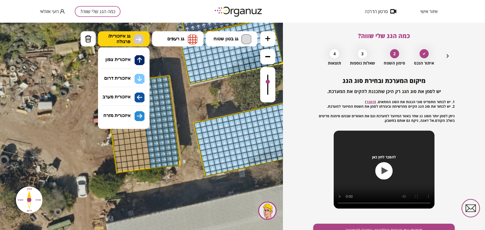
click at [135, 35] on img at bounding box center [138, 39] width 10 height 10
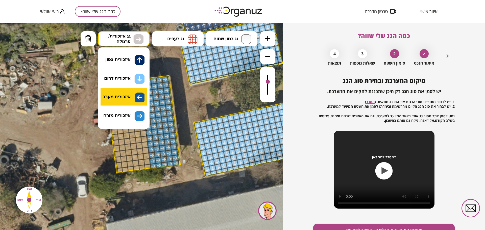
click at [136, 95] on div ".st0 { fill: #FFFFFF; } 0" at bounding box center [141, 127] width 283 height 208
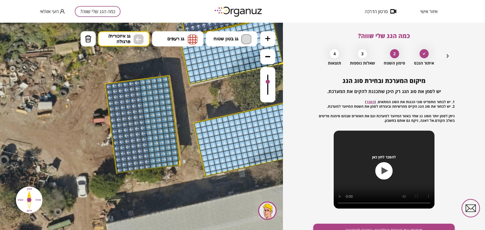
drag, startPoint x: 137, startPoint y: 81, endPoint x: 138, endPoint y: 126, distance: 44.5
drag, startPoint x: 267, startPoint y: 84, endPoint x: 269, endPoint y: 89, distance: 5.9
click at [267, 84] on div at bounding box center [268, 82] width 4 height 4
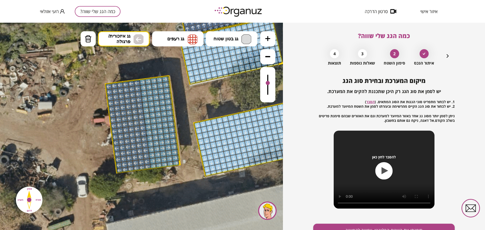
click at [269, 92] on div at bounding box center [267, 84] width 15 height 35
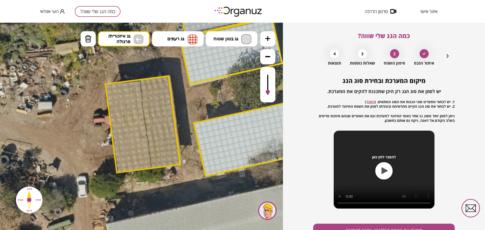
click at [268, 82] on div at bounding box center [267, 84] width 15 height 35
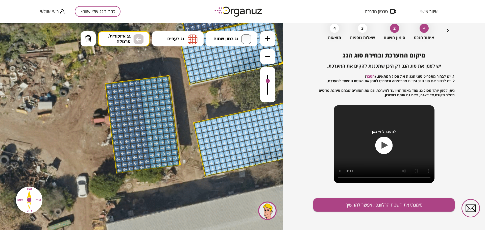
scroll to position [26, 0]
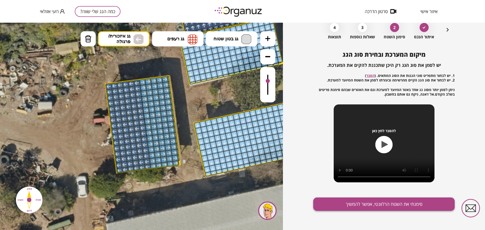
click at [363, 200] on button "סימנתי את השטח הרלוונטי, אפשר להמשיך" at bounding box center [383, 204] width 141 height 13
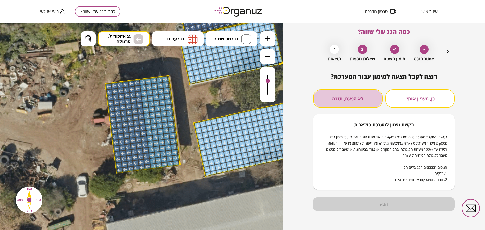
click at [349, 107] on button "לא הפעם, תודה" at bounding box center [347, 98] width 69 height 19
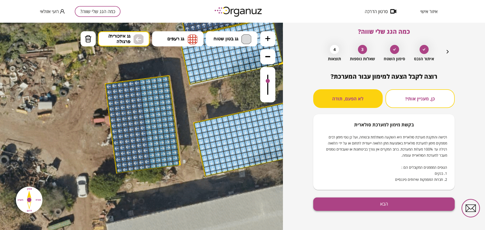
click at [374, 205] on button "הבא" at bounding box center [383, 204] width 141 height 13
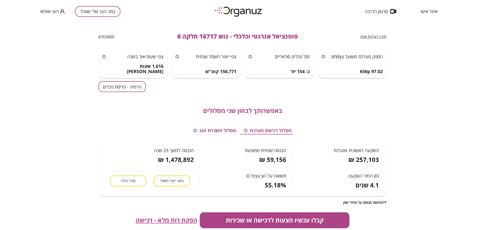
click at [113, 88] on button "הדמיה - פריסת פנלים" at bounding box center [121, 86] width 47 height 11
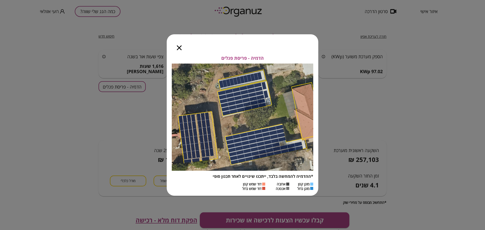
click at [177, 46] on div at bounding box center [179, 44] width 25 height 21
click at [184, 47] on div at bounding box center [179, 44] width 25 height 21
click at [175, 47] on div at bounding box center [179, 44] width 25 height 21
click at [180, 45] on div at bounding box center [179, 44] width 25 height 21
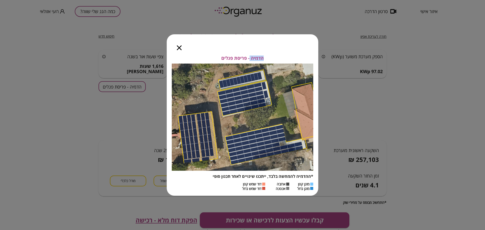
click at [180, 46] on icon "button" at bounding box center [179, 47] width 5 height 5
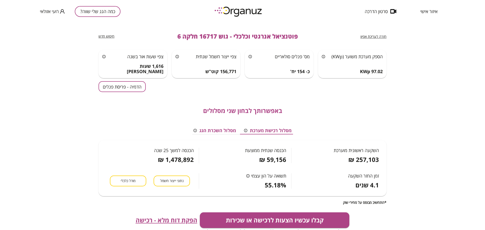
click at [332, 36] on div "חזרה לעריכת אפיון פוטנציאל אנרגטי וכלכלי - גוש 16717 חלקה 6 חיפוש חדש" at bounding box center [242, 36] width 288 height 27
click at [132, 86] on button "הדמיה - פריסת פנלים" at bounding box center [121, 86] width 47 height 11
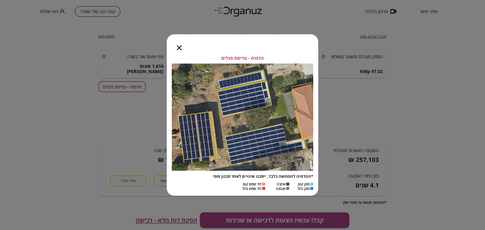
click at [180, 45] on div at bounding box center [179, 44] width 25 height 21
click at [180, 47] on icon "button" at bounding box center [179, 47] width 5 height 5
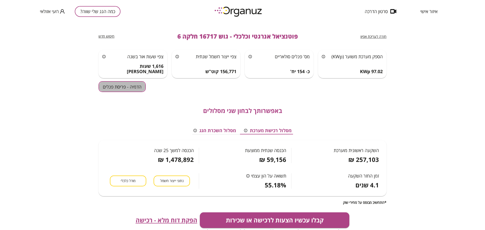
click at [129, 86] on button "הדמיה - פריסת פנלים" at bounding box center [121, 86] width 47 height 11
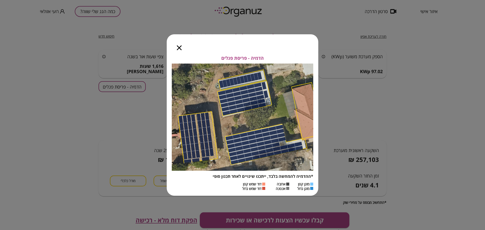
click at [180, 47] on icon "button" at bounding box center [179, 47] width 5 height 5
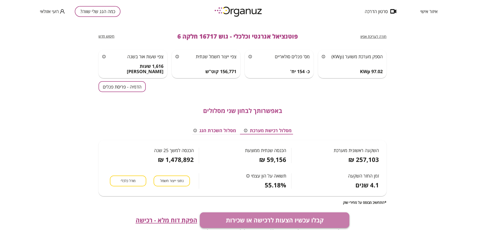
click at [270, 218] on button "קבלו עכשיו הצעות לרכישה או שכירות" at bounding box center [275, 221] width 150 height 16
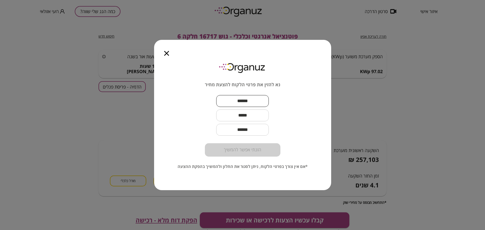
drag, startPoint x: 255, startPoint y: 107, endPoint x: 276, endPoint y: 141, distance: 40.5
click at [255, 106] on input "text" at bounding box center [242, 101] width 53 height 15
paste input "********"
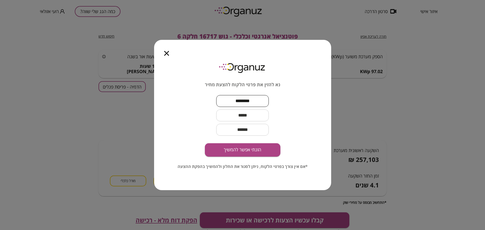
type input "********"
click at [263, 114] on input "text" at bounding box center [242, 115] width 53 height 15
paste input "**********"
type input "**********"
click at [266, 146] on button "הזנתי אפשר להמשיך" at bounding box center [243, 149] width 76 height 13
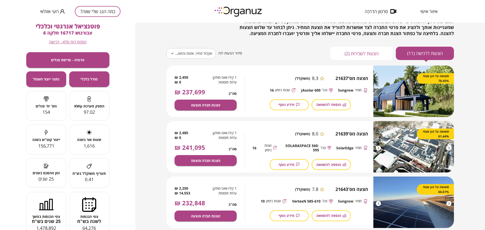
scroll to position [16, 0]
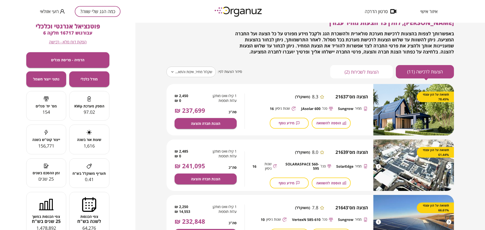
click at [104, 8] on button "כמה הגג שלי שווה?" at bounding box center [98, 11] width 46 height 11
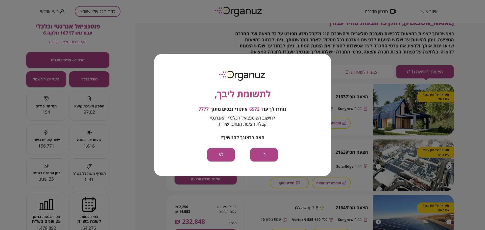
click at [263, 148] on div "לתשומת ליבך, נותרו לך עוד 6572 איתורי נכסים מתוך 7777 לחישוב הפוטנציאל הכלכלי ו…" at bounding box center [242, 115] width 177 height 122
click at [268, 156] on button "כן" at bounding box center [264, 154] width 28 height 13
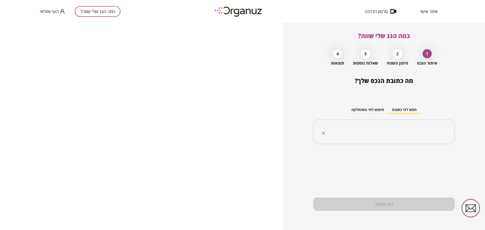
click at [415, 126] on input "text" at bounding box center [386, 132] width 126 height 13
paste input "**********"
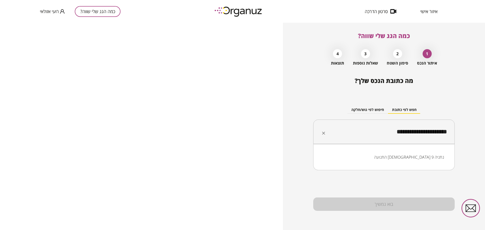
click at [427, 155] on li "התנועה [DEMOGRAPHIC_DATA] 9 נתניה" at bounding box center [384, 157] width 128 height 9
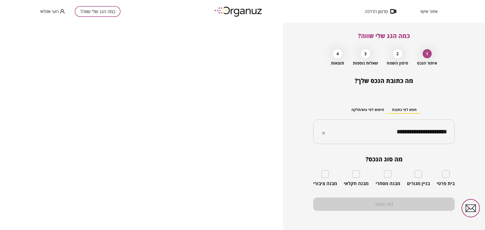
type input "**********"
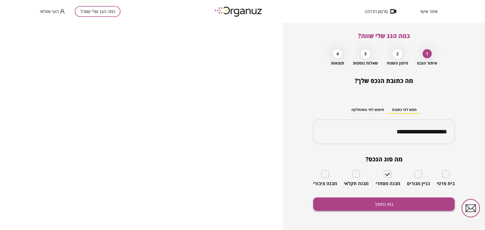
click at [389, 201] on button "בוא נמשיך" at bounding box center [383, 204] width 141 height 13
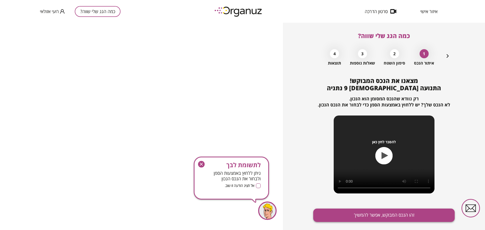
click at [401, 215] on button "זהו הנכס המבוקש, אפשר להמשיך" at bounding box center [383, 215] width 141 height 13
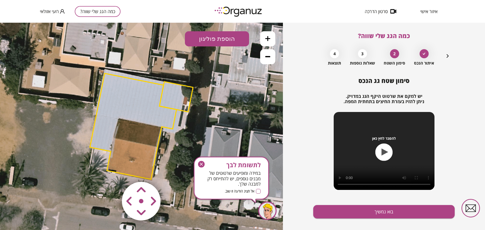
click at [268, 57] on icon at bounding box center [267, 56] width 5 height 5
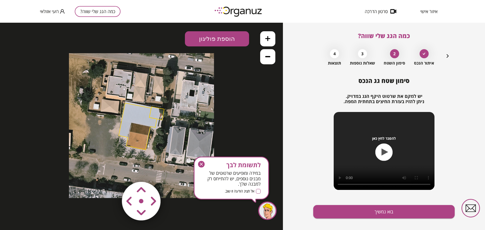
click at [269, 40] on icon at bounding box center [267, 38] width 5 height 5
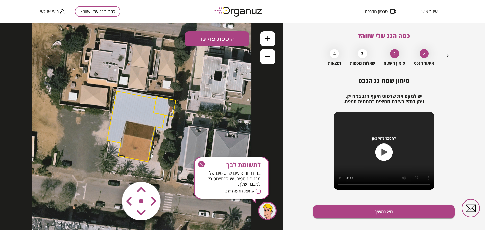
click at [269, 40] on icon at bounding box center [267, 38] width 5 height 5
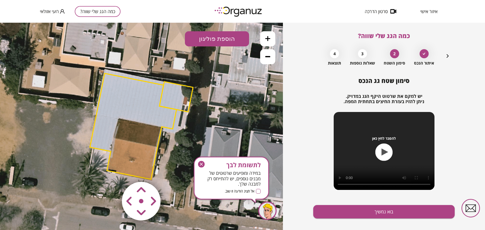
click at [89, 8] on button "כמה הגג שלי שווה?" at bounding box center [98, 11] width 46 height 11
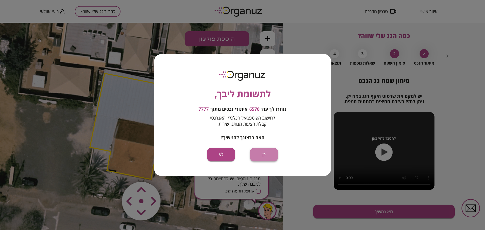
click at [267, 154] on button "כן" at bounding box center [264, 154] width 28 height 13
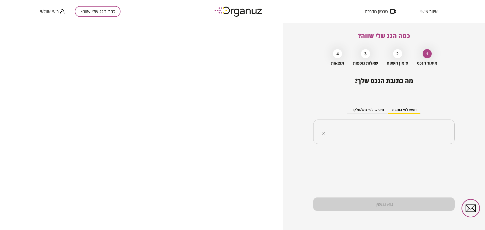
click at [388, 130] on input "text" at bounding box center [386, 132] width 126 height 13
paste input "**********"
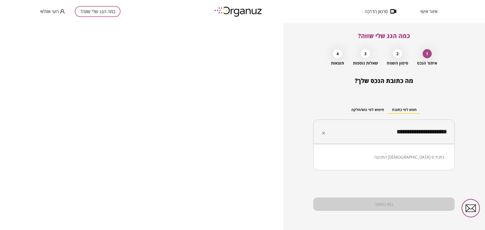
drag, startPoint x: 406, startPoint y: 131, endPoint x: 409, endPoint y: 134, distance: 4.1
click at [409, 134] on input "**********" at bounding box center [386, 132] width 126 height 13
click at [411, 157] on li "התנועה [DEMOGRAPHIC_DATA] 21 נתניה" at bounding box center [384, 157] width 128 height 9
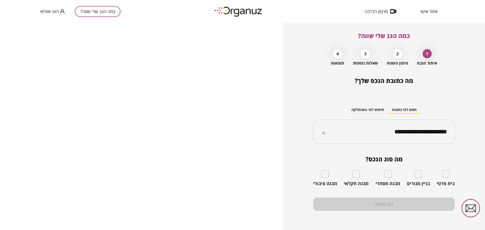
type input "**********"
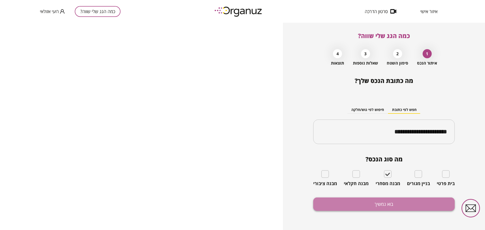
click at [390, 207] on button "בוא נמשיך" at bounding box center [383, 204] width 141 height 13
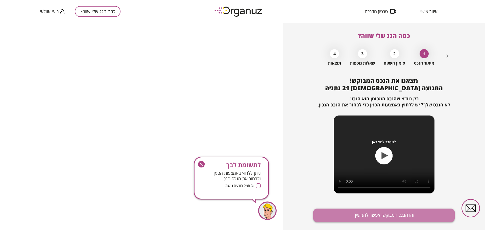
click at [397, 214] on button "זהו הנכס המבוקש, אפשר להמשיך" at bounding box center [383, 215] width 141 height 13
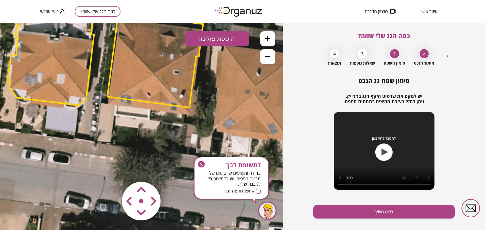
drag, startPoint x: 246, startPoint y: 121, endPoint x: 210, endPoint y: 50, distance: 79.7
click at [210, 50] on icon at bounding box center [106, 54] width 597 height 597
click at [186, 69] on polygon at bounding box center [155, 60] width 96 height 95
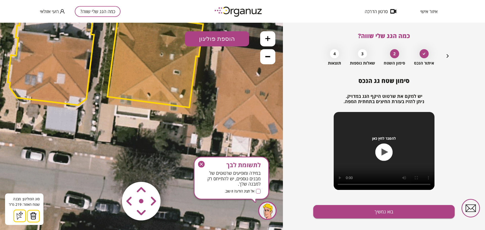
click at [111, 171] on area at bounding box center [111, 171] width 0 height 0
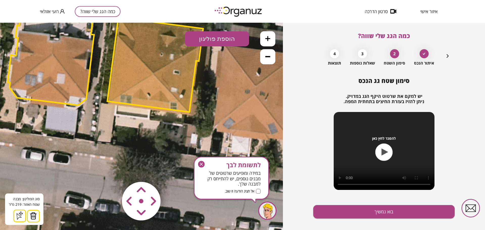
click at [111, 171] on area at bounding box center [111, 171] width 0 height 0
click at [274, 55] on button at bounding box center [267, 56] width 15 height 15
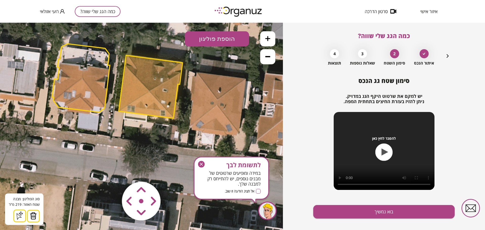
click at [269, 55] on icon at bounding box center [267, 56] width 5 height 5
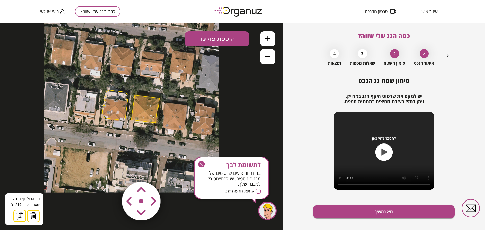
click at [77, 11] on button "כמה הגג שלי שווה?" at bounding box center [98, 11] width 46 height 11
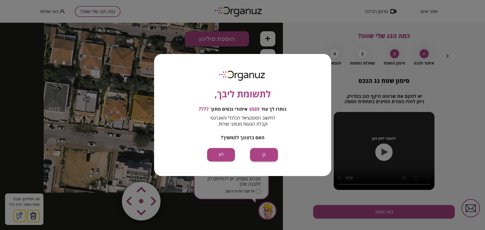
click at [272, 151] on button "כן" at bounding box center [264, 154] width 28 height 13
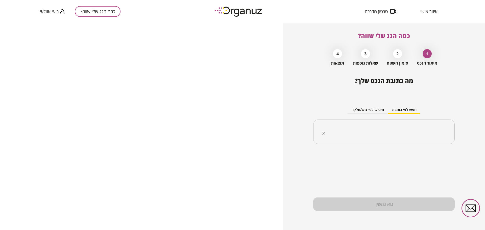
click at [398, 130] on input "text" at bounding box center [386, 132] width 126 height 13
paste input "**********"
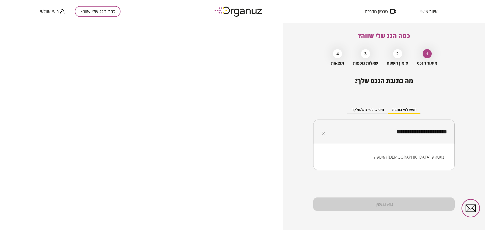
drag, startPoint x: 404, startPoint y: 132, endPoint x: 407, endPoint y: 132, distance: 3.8
click at [407, 132] on input "**********" at bounding box center [386, 132] width 126 height 13
click at [419, 158] on li "התנועה [DEMOGRAPHIC_DATA] 21 נתניה" at bounding box center [384, 157] width 128 height 9
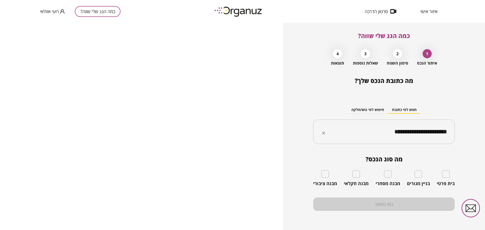
type input "**********"
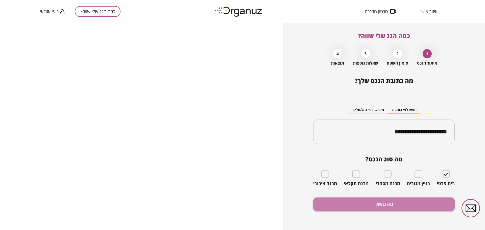
click at [431, 209] on button "בוא נמשיך" at bounding box center [383, 204] width 141 height 13
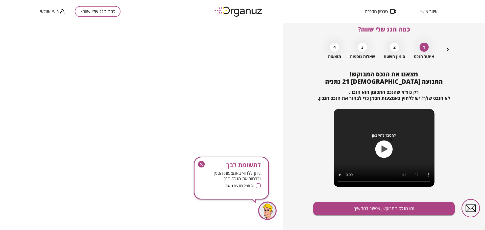
scroll to position [11, 0]
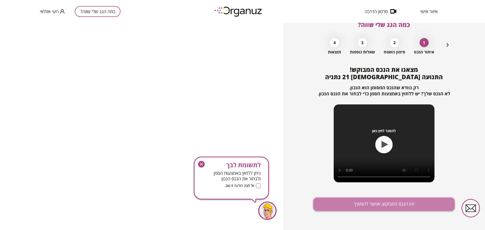
click at [405, 205] on button "זהו הנכס המבוקש, אפשר להמשיך" at bounding box center [383, 204] width 141 height 13
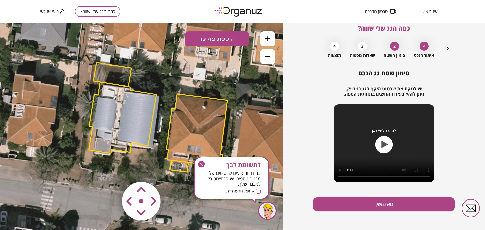
drag, startPoint x: 165, startPoint y: 136, endPoint x: 182, endPoint y: 127, distance: 19.0
click at [182, 127] on polygon at bounding box center [196, 133] width 61 height 78
click at [111, 171] on area at bounding box center [111, 171] width 0 height 0
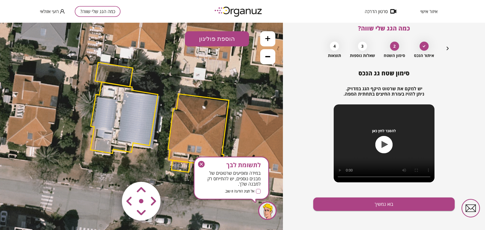
click at [111, 171] on area at bounding box center [111, 171] width 0 height 0
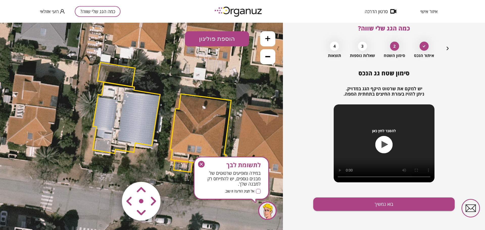
click at [111, 171] on area at bounding box center [111, 171] width 0 height 0
click at [110, 12] on button "כמה הגג שלי שווה?" at bounding box center [98, 11] width 46 height 11
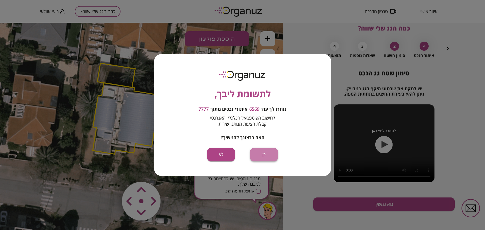
click at [270, 156] on button "כן" at bounding box center [264, 154] width 28 height 13
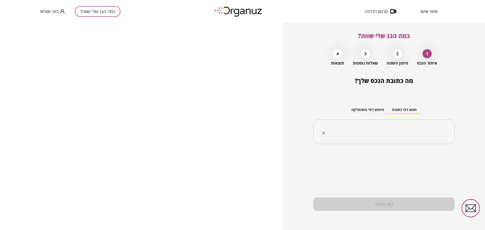
click at [408, 128] on input "text" at bounding box center [386, 132] width 126 height 13
paste input "**********"
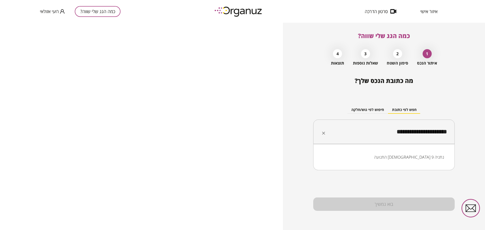
click at [420, 153] on li "התנועה [DEMOGRAPHIC_DATA] 9 נתניה" at bounding box center [384, 157] width 128 height 9
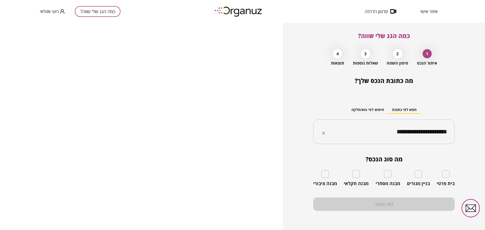
type input "**********"
click at [393, 177] on div "מבנה מסחרי" at bounding box center [388, 178] width 24 height 16
click at [388, 168] on div "מה סוג הנכס? בית פרטי בניין מגורים מבנה מסחרי מבנה חקלאי מבנה ציבורי" at bounding box center [383, 171] width 141 height 31
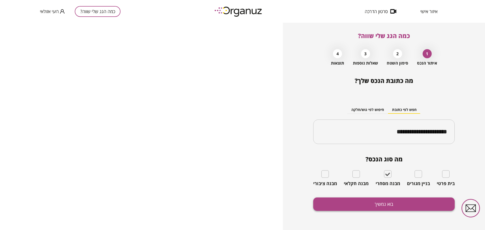
click at [395, 203] on button "בוא נמשיך" at bounding box center [383, 204] width 141 height 13
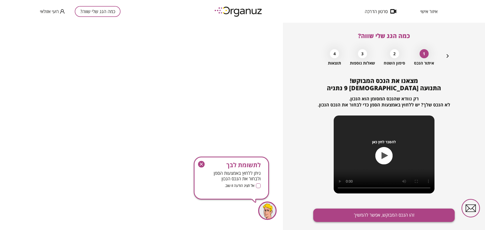
click at [397, 216] on button "זהו הנכס המבוקש, אפשר להמשיך" at bounding box center [383, 215] width 141 height 13
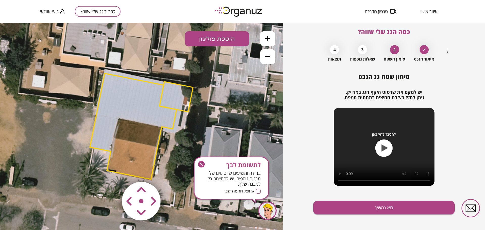
scroll to position [8, 0]
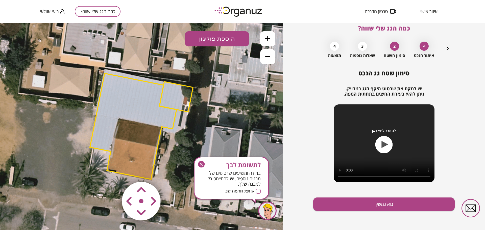
click at [269, 37] on icon at bounding box center [267, 38] width 5 height 5
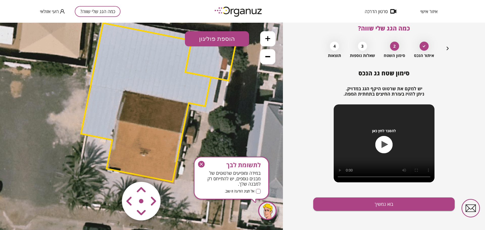
drag, startPoint x: 228, startPoint y: 112, endPoint x: 244, endPoint y: 85, distance: 31.8
click at [245, 91] on icon at bounding box center [158, 100] width 494 height 494
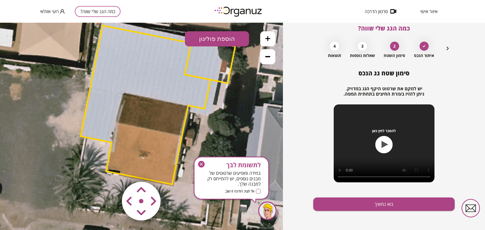
click at [187, 72] on polygon at bounding box center [210, 60] width 50 height 45
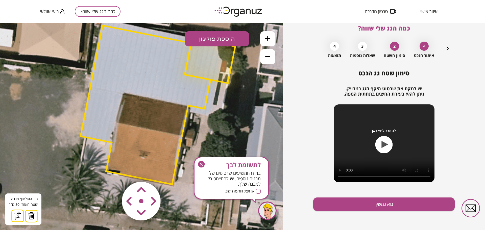
click at [33, 216] on img at bounding box center [31, 216] width 7 height 8
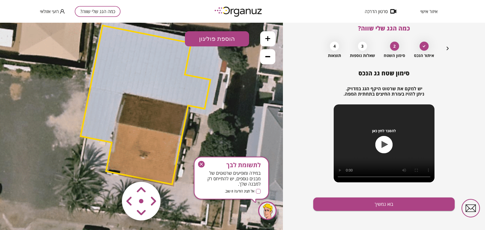
click at [149, 67] on polygon at bounding box center [146, 105] width 130 height 159
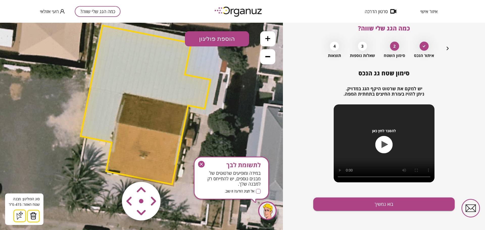
click at [32, 217] on img at bounding box center [33, 216] width 7 height 8
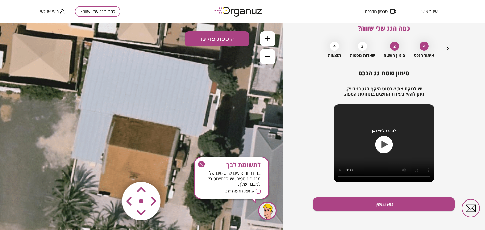
drag, startPoint x: 120, startPoint y: 148, endPoint x: 111, endPoint y: 169, distance: 23.2
click at [111, 169] on icon at bounding box center [148, 124] width 494 height 494
click at [214, 43] on button "הוספת פוליגון" at bounding box center [217, 38] width 64 height 15
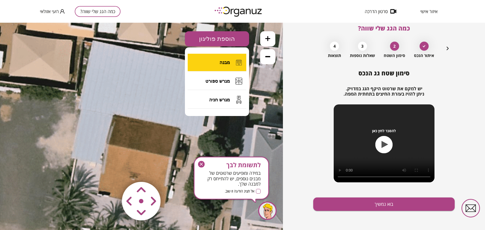
click at [216, 60] on button "מבנה" at bounding box center [217, 63] width 59 height 18
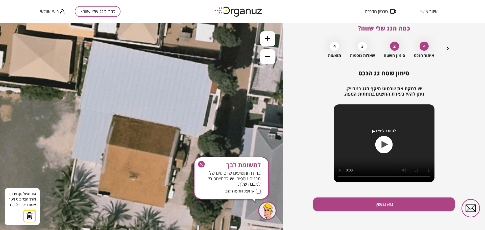
drag, startPoint x: 199, startPoint y: 142, endPoint x: 199, endPoint y: 165, distance: 22.7
click at [199, 165] on icon "button" at bounding box center [201, 164] width 7 height 7
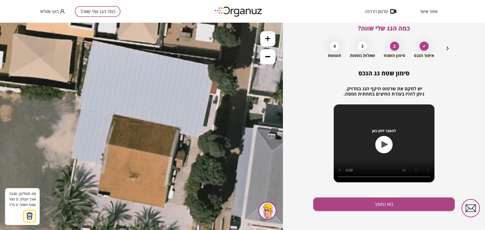
click at [93, 40] on icon at bounding box center [148, 124] width 494 height 494
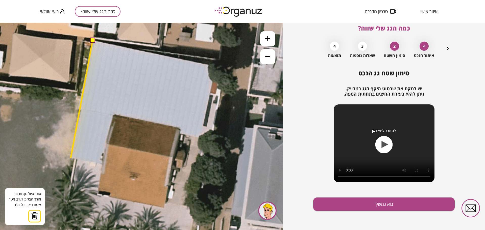
click at [71, 158] on icon at bounding box center [148, 124] width 494 height 494
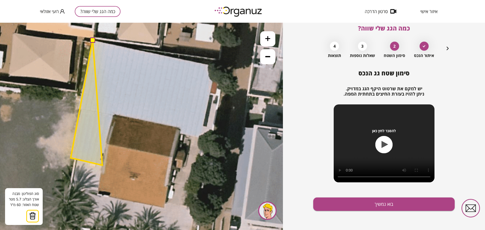
click at [102, 165] on polygon at bounding box center [87, 102] width 32 height 125
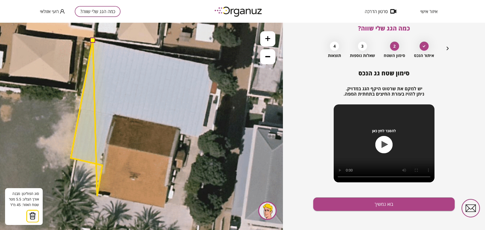
click at [97, 196] on polygon at bounding box center [87, 118] width 32 height 156
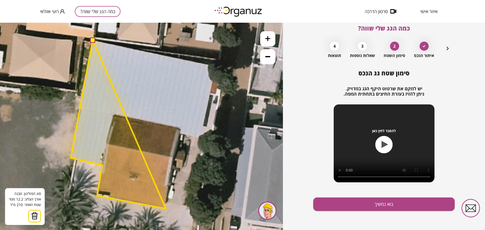
click at [166, 209] on polygon at bounding box center [118, 124] width 95 height 169
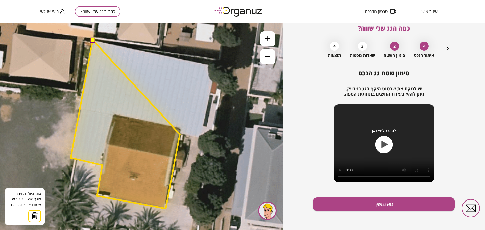
click at [180, 135] on polygon at bounding box center [125, 124] width 109 height 169
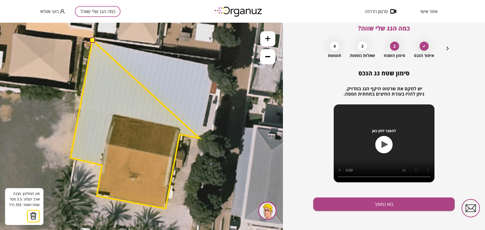
click at [200, 138] on polygon at bounding box center [134, 124] width 129 height 169
click at [201, 140] on polygon at bounding box center [135, 124] width 131 height 169
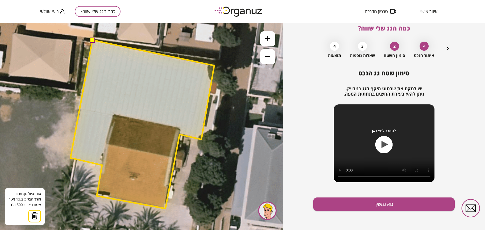
click at [214, 66] on polygon at bounding box center [142, 124] width 144 height 169
click at [92, 40] on button at bounding box center [92, 39] width 5 height 5
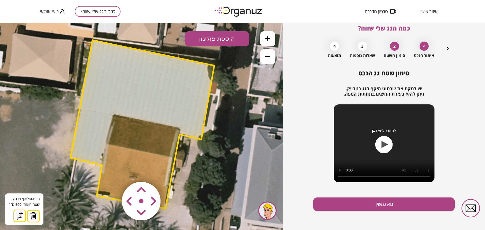
click at [352, 196] on div "סימון שטח גג הנכס יש למקם את שרטוט היקף הגג במדויק. ניתן להזיז בעזרת החיצים בתח…" at bounding box center [383, 150] width 141 height 161
click at [356, 208] on button "בוא נמשיך" at bounding box center [383, 204] width 141 height 13
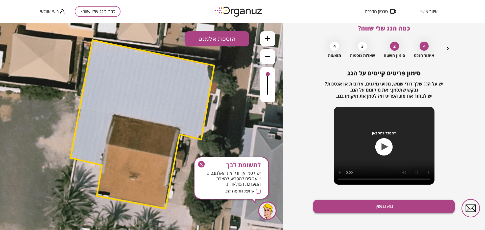
click at [355, 209] on button "בוא נמשיך" at bounding box center [383, 206] width 141 height 13
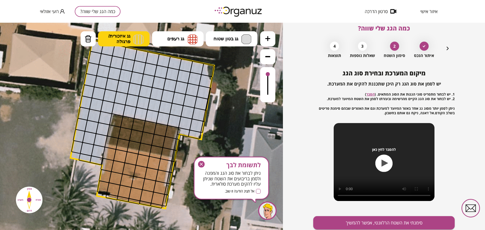
click at [115, 39] on span "גג איזכורית/ פרגולה" at bounding box center [119, 38] width 22 height 11
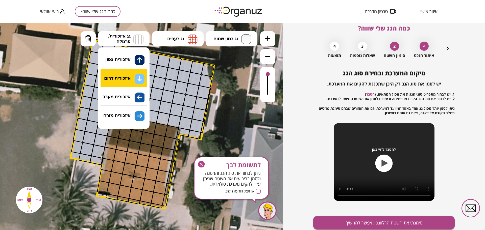
click at [131, 81] on div ".st0 { fill: #FFFFFF; } א" at bounding box center [141, 127] width 283 height 208
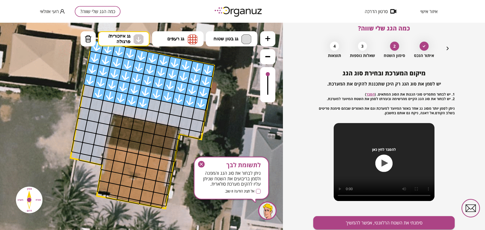
drag, startPoint x: 107, startPoint y: 54, endPoint x: 141, endPoint y: 98, distance: 55.4
click at [88, 43] on button "מחיקה" at bounding box center [88, 38] width 15 height 15
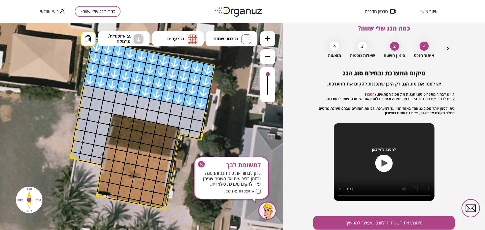
drag, startPoint x: 146, startPoint y: 105, endPoint x: 89, endPoint y: 84, distance: 61.3
click at [114, 38] on span "גג איזכורית/ פרגולה" at bounding box center [119, 38] width 22 height 11
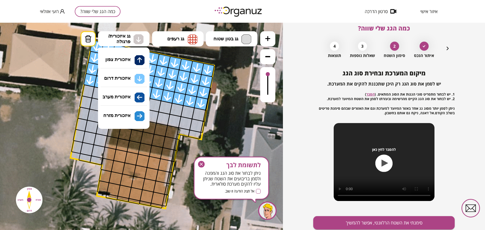
click at [129, 79] on div ".st0 { fill: #FFFFFF; } א" at bounding box center [141, 127] width 283 height 208
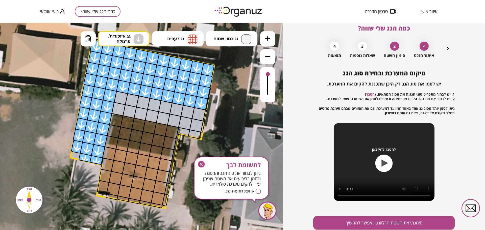
drag, startPoint x: 108, startPoint y: 94, endPoint x: 81, endPoint y: 148, distance: 60.4
click at [76, 159] on div ".st0 { fill: #FFFFFF; }" at bounding box center [147, 124] width 494 height 494
click at [234, 41] on span "גג בטון שטוח" at bounding box center [225, 39] width 25 height 6
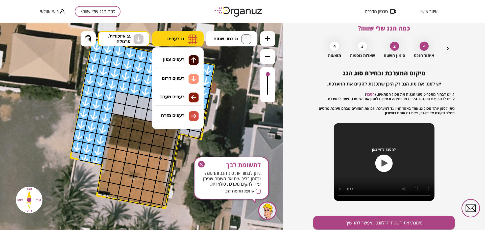
click at [173, 36] on span "גג רעפים" at bounding box center [175, 39] width 17 height 6
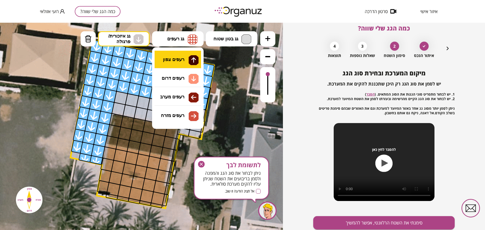
click at [180, 60] on div ".st0 { fill: #FFFFFF; } א" at bounding box center [141, 127] width 283 height 208
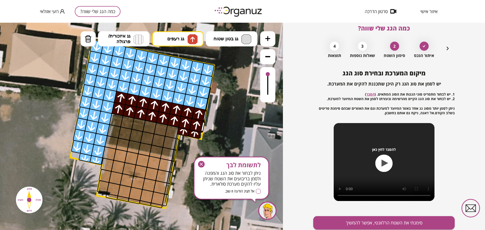
drag, startPoint x: 119, startPoint y: 103, endPoint x: 195, endPoint y: 107, distance: 75.4
click at [173, 42] on button "גג רעפים" at bounding box center [178, 38] width 52 height 15
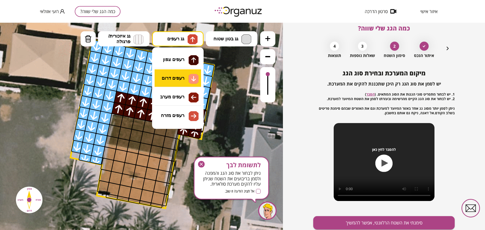
click at [185, 83] on div ".st0 { fill: #FFFFFF; } א" at bounding box center [141, 127] width 283 height 208
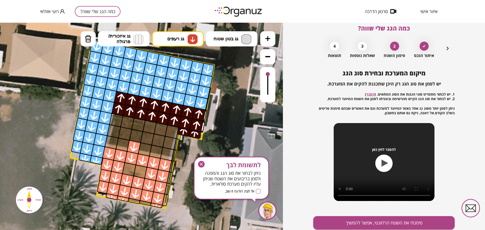
drag, startPoint x: 115, startPoint y: 152, endPoint x: 140, endPoint y: 179, distance: 37.2
click at [88, 43] on button "מחיקה" at bounding box center [88, 38] width 15 height 15
click at [132, 146] on div at bounding box center [134, 147] width 14 height 14
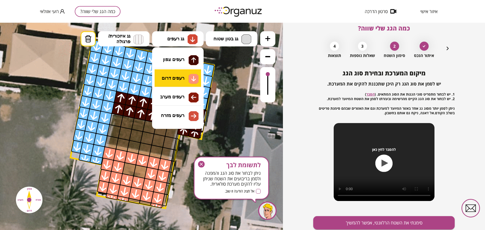
drag, startPoint x: 178, startPoint y: 41, endPoint x: 184, endPoint y: 69, distance: 29.3
click at [178, 41] on span "גג רעפים" at bounding box center [175, 39] width 17 height 6
click at [181, 57] on div ".st0 { fill: #FFFFFF; } א" at bounding box center [141, 127] width 283 height 208
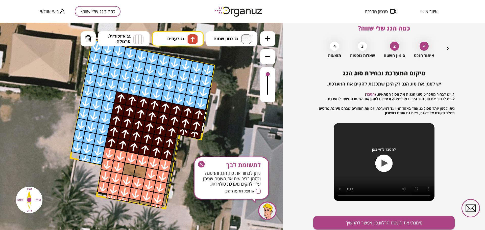
drag, startPoint x: 113, startPoint y: 141, endPoint x: 170, endPoint y: 132, distance: 57.6
drag, startPoint x: 175, startPoint y: 146, endPoint x: 177, endPoint y: 152, distance: 5.7
click at [175, 147] on div at bounding box center [176, 145] width 6 height 12
drag, startPoint x: 177, startPoint y: 152, endPoint x: 174, endPoint y: 159, distance: 7.8
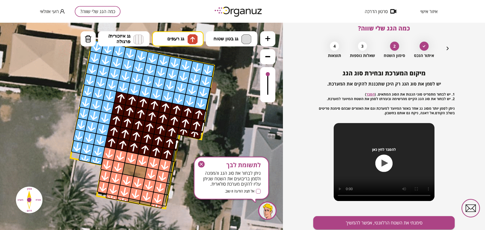
click at [176, 153] on polygon at bounding box center [142, 124] width 144 height 169
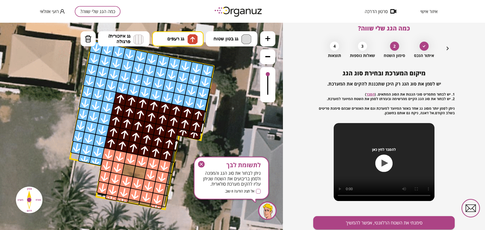
click at [174, 158] on div at bounding box center [174, 157] width 6 height 12
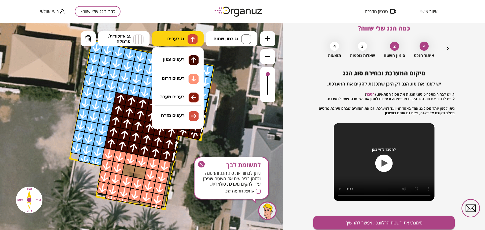
click at [178, 37] on span "גג רעפים" at bounding box center [175, 39] width 17 height 6
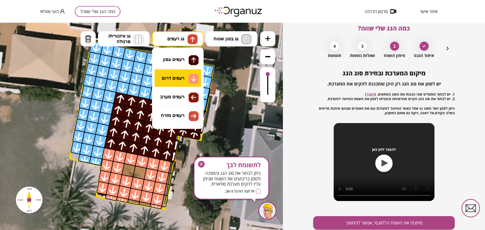
click at [181, 81] on div ".st0 { fill: #FFFFFF; } א" at bounding box center [141, 127] width 283 height 208
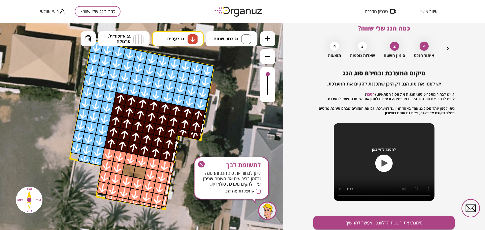
drag, startPoint x: 171, startPoint y: 168, endPoint x: 157, endPoint y: 193, distance: 28.3
click at [200, 164] on icon "button" at bounding box center [201, 164] width 7 height 7
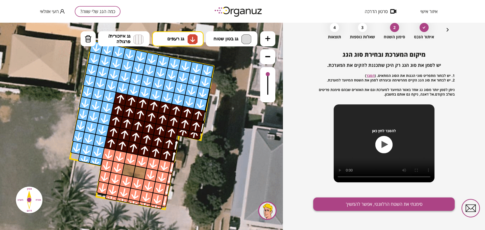
click at [349, 209] on button "סימנתי את השטח הרלוונטי, אפשר להמשיך" at bounding box center [383, 204] width 141 height 13
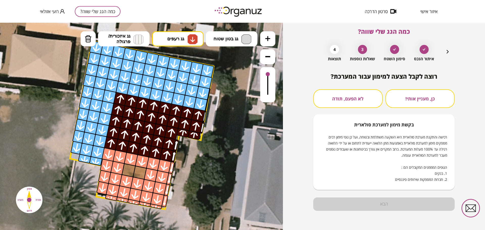
scroll to position [4, 0]
click at [345, 105] on button "לא הפעם, תודה" at bounding box center [347, 98] width 69 height 19
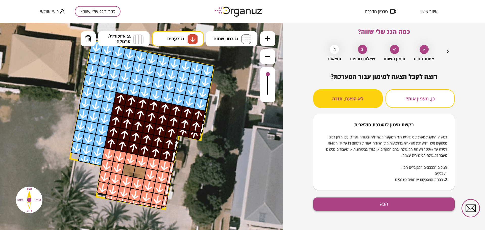
click at [381, 210] on button "הבא" at bounding box center [383, 204] width 141 height 13
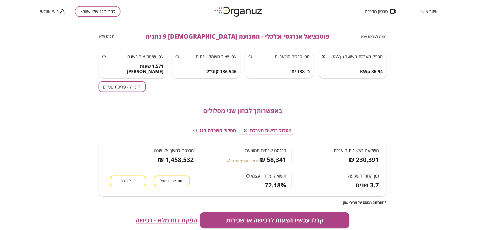
click at [141, 85] on button "הדמיה - פריסת פנלים" at bounding box center [121, 86] width 47 height 11
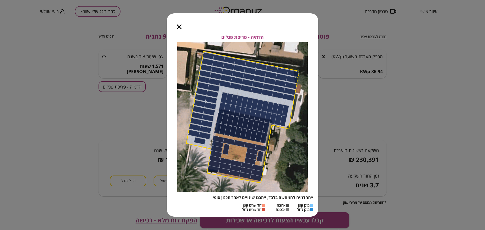
click at [179, 28] on icon "button" at bounding box center [179, 26] width 5 height 5
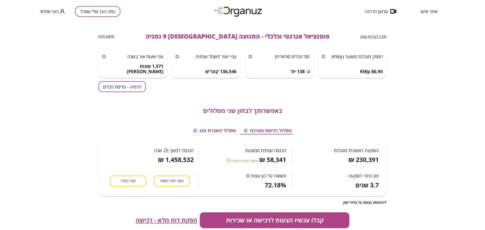
click at [372, 39] on div "חזרה לעריכת אפיון" at bounding box center [373, 36] width 26 height 5
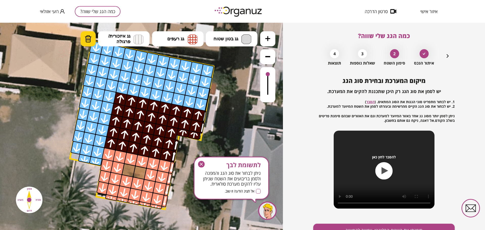
click at [86, 40] on img at bounding box center [88, 39] width 7 height 8
drag, startPoint x: 174, startPoint y: 134, endPoint x: 118, endPoint y: 118, distance: 57.7
click at [202, 163] on icon "button" at bounding box center [201, 164] width 7 height 7
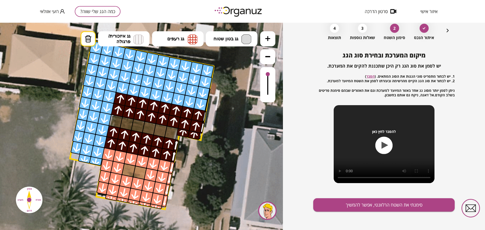
scroll to position [26, 0]
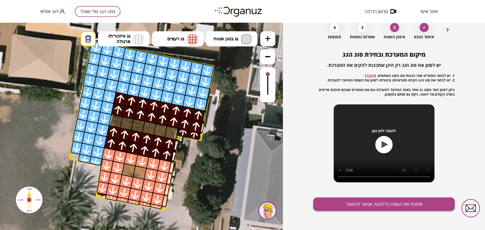
click at [357, 205] on button "סימנתי את השטח הרלוונטי, אפשר להמשיך" at bounding box center [383, 204] width 141 height 13
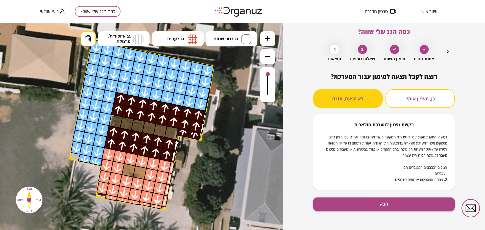
scroll to position [4, 0]
click at [343, 207] on button "הבא" at bounding box center [383, 204] width 141 height 13
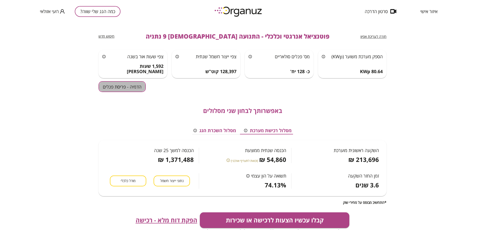
click at [113, 87] on button "הדמיה - פריסת פנלים" at bounding box center [121, 86] width 47 height 11
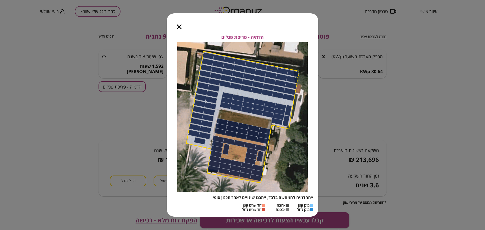
click at [177, 26] on icon "button" at bounding box center [179, 26] width 5 height 5
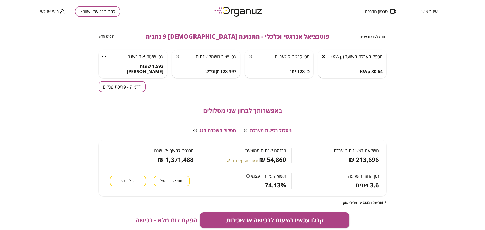
click at [386, 38] on span "חזרה לעריכת אפיון" at bounding box center [373, 36] width 26 height 5
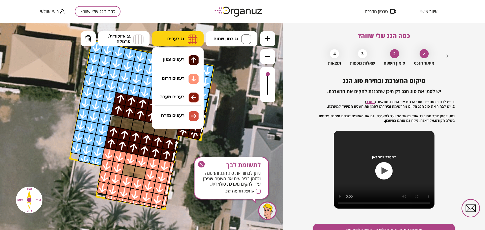
click at [172, 36] on span "גג רעפים" at bounding box center [175, 39] width 17 height 6
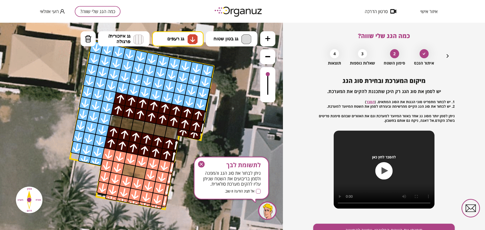
click at [178, 77] on div ".st0 { fill: #FFFFFF; } 10" at bounding box center [141, 127] width 283 height 208
click at [123, 41] on span "גג איזכורית/ פרגולה" at bounding box center [119, 38] width 22 height 11
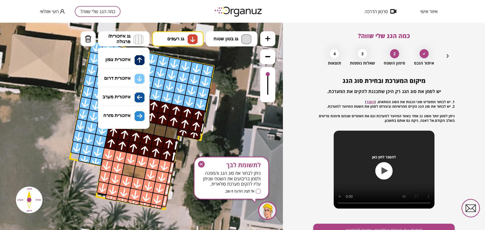
click at [135, 77] on div ".st0 { fill: #FFFFFF; } 10" at bounding box center [141, 127] width 283 height 208
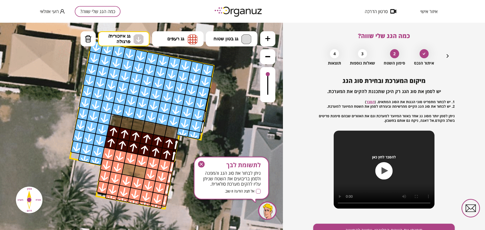
drag, startPoint x: 197, startPoint y: 115, endPoint x: 207, endPoint y: 115, distance: 10.4
click at [207, 115] on div ".st0 { fill: #FFFFFF; }" at bounding box center [147, 124] width 494 height 494
click at [203, 163] on icon "button" at bounding box center [201, 164] width 7 height 7
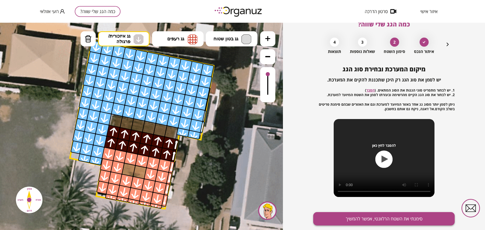
scroll to position [26, 0]
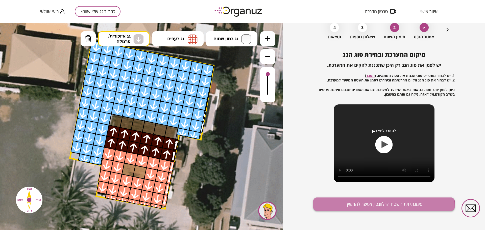
click at [349, 208] on button "סימנתי את השטח הרלוונטי, אפשר להמשיך" at bounding box center [383, 204] width 141 height 13
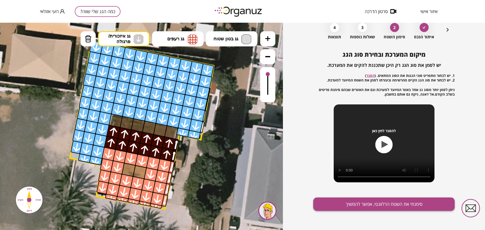
scroll to position [4, 0]
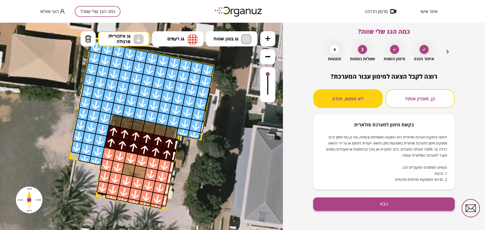
click at [372, 203] on button "הבא" at bounding box center [383, 204] width 141 height 13
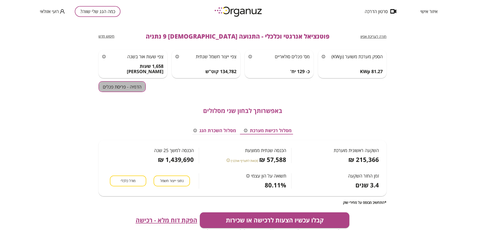
click at [126, 82] on button "הדמיה - פריסת פנלים" at bounding box center [121, 86] width 47 height 11
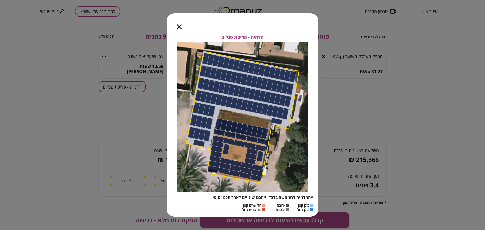
click at [178, 26] on icon "button" at bounding box center [179, 26] width 5 height 5
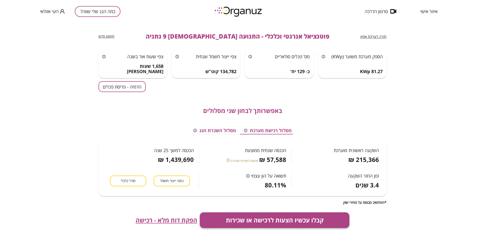
click at [271, 217] on button "קבלו עכשיו הצעות לרכישה או שכירות" at bounding box center [275, 221] width 150 height 16
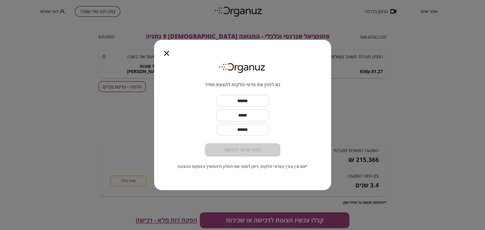
click at [248, 104] on input "text" at bounding box center [242, 101] width 53 height 15
click at [236, 100] on input "text" at bounding box center [242, 101] width 53 height 15
paste input "**********"
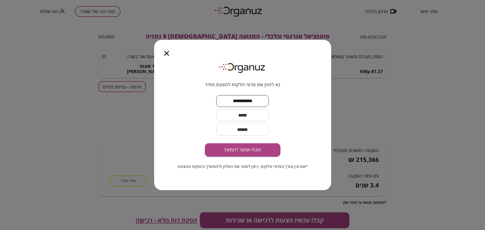
type input "**********"
click at [271, 111] on div "**********" at bounding box center [243, 109] width 76 height 96
click at [241, 114] on input "text" at bounding box center [242, 115] width 53 height 15
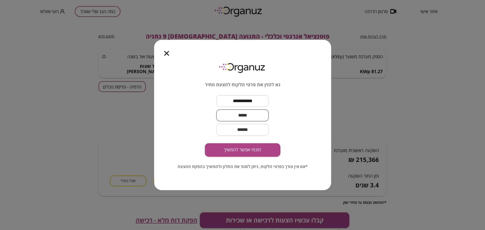
click at [241, 114] on input "text" at bounding box center [242, 115] width 53 height 15
paste input "**********"
type input "**********"
click at [254, 151] on button "הזנתי אפשר להמשיך" at bounding box center [243, 149] width 76 height 13
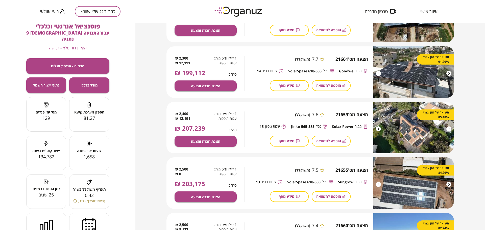
scroll to position [221, 0]
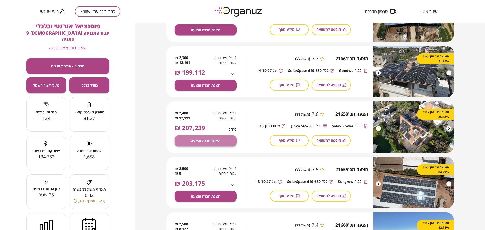
click at [224, 141] on button "הצגת חברה והצעה" at bounding box center [206, 141] width 62 height 11
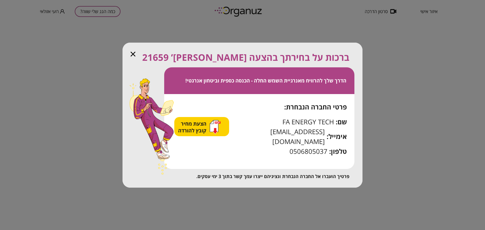
click at [208, 134] on span "הצעת מחיר קובץ להורדה" at bounding box center [193, 127] width 30 height 14
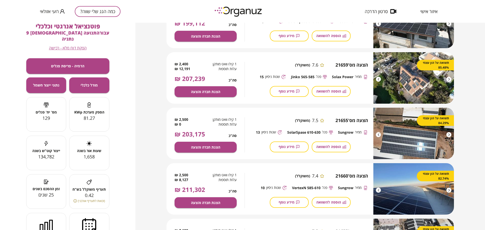
scroll to position [253, 0]
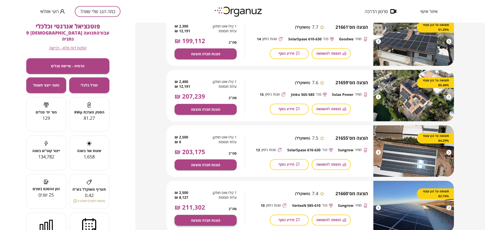
click at [212, 223] on span "הצגת חברה והצעה" at bounding box center [205, 220] width 29 height 4
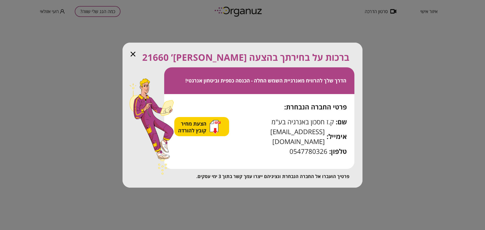
click at [200, 129] on span "הצעת מחיר קובץ להורדה" at bounding box center [193, 127] width 30 height 14
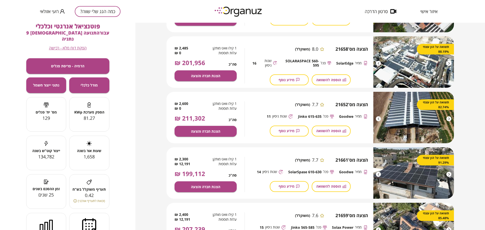
scroll to position [126, 0]
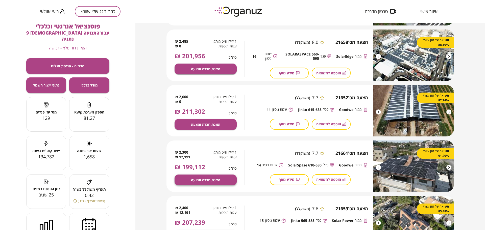
click at [218, 180] on span "הצגת חברה והצעה" at bounding box center [205, 180] width 29 height 4
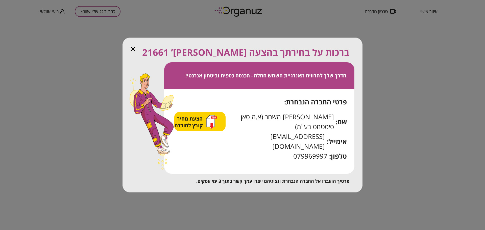
click at [204, 129] on span "הצעת מחיר קובץ להורדה" at bounding box center [190, 122] width 30 height 14
